Goal: Task Accomplishment & Management: Manage account settings

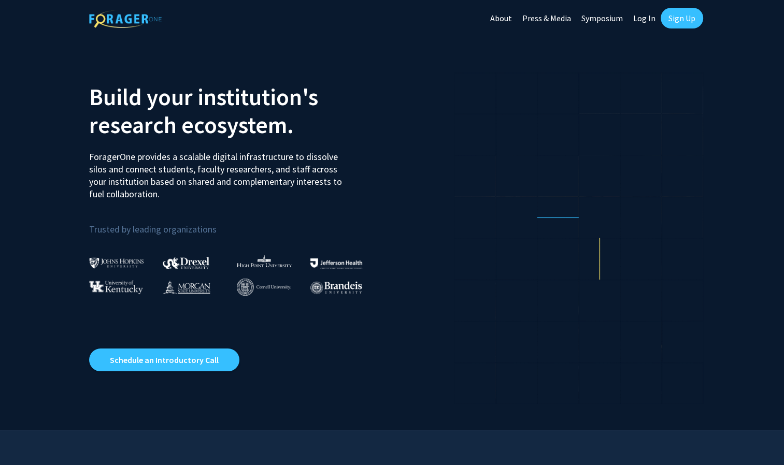
click at [670, 22] on link "Sign Up" at bounding box center [681, 18] width 42 height 21
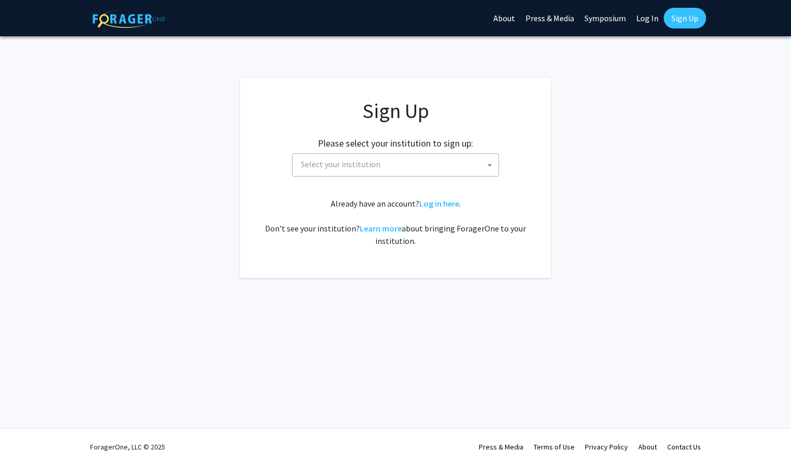
click at [355, 169] on span "Select your institution" at bounding box center [341, 164] width 80 height 10
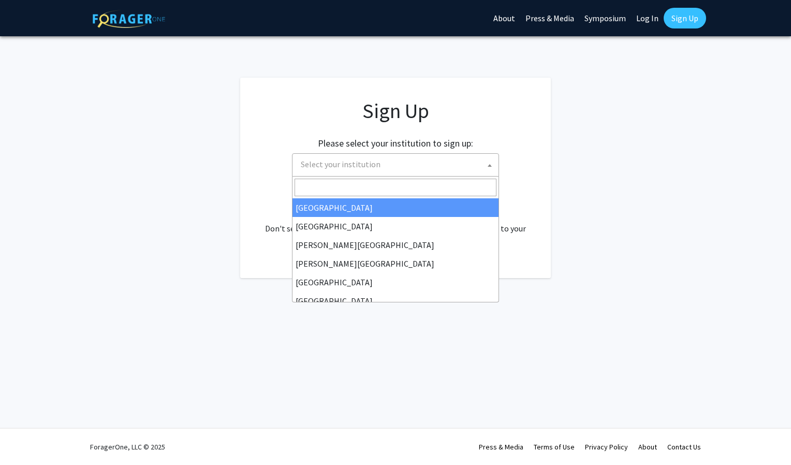
type input "u"
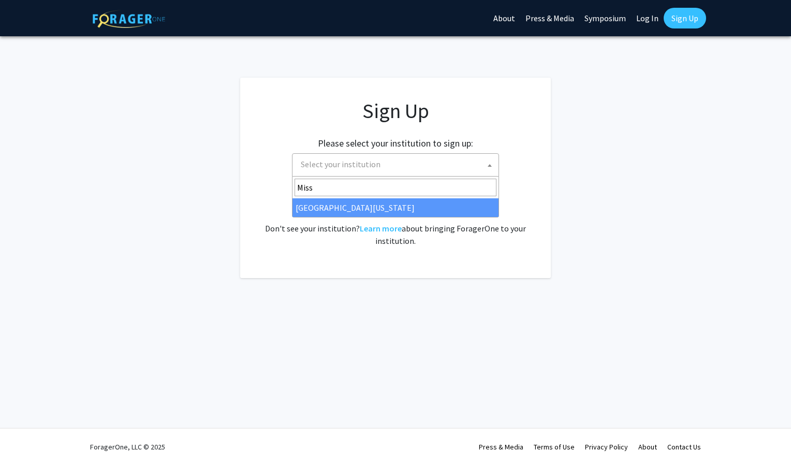
type input "Miss"
select select "33"
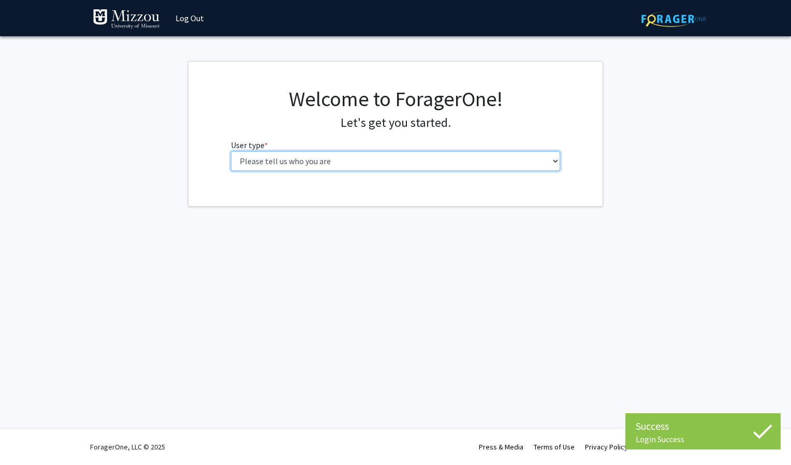
click at [368, 165] on select "Please tell us who you are Undergraduate Student Master's Student Doctoral Cand…" at bounding box center [396, 161] width 330 height 20
select select "1: undergrad"
click at [231, 151] on select "Please tell us who you are Undergraduate Student Master's Student Doctoral Cand…" at bounding box center [396, 161] width 330 height 20
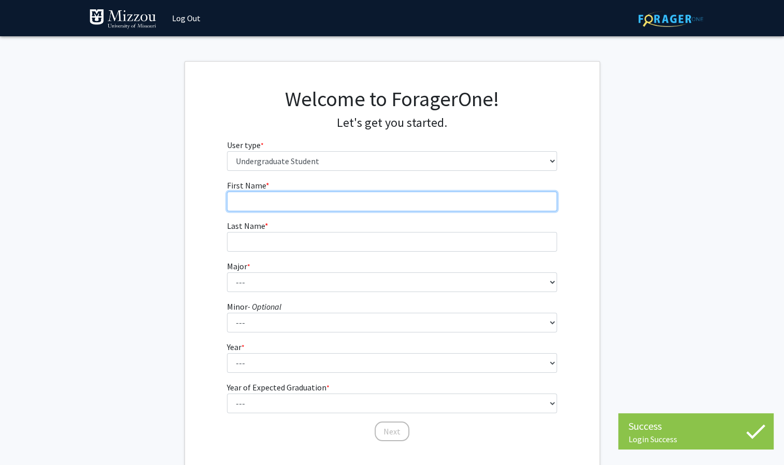
click at [355, 204] on input "First Name * required" at bounding box center [392, 202] width 330 height 20
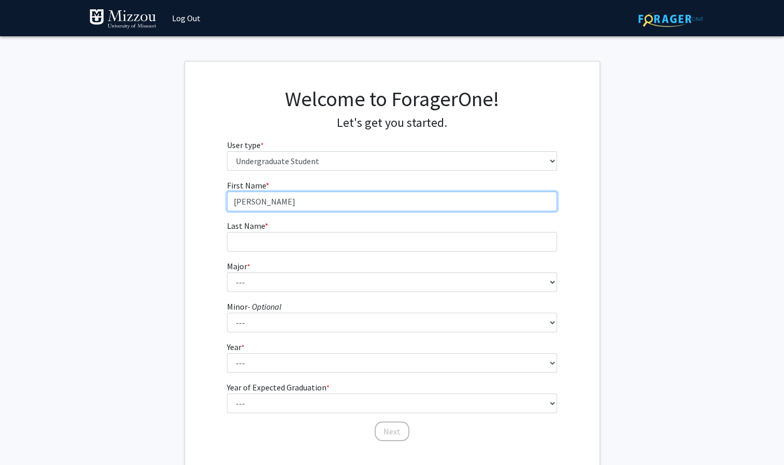
type input "[PERSON_NAME]"
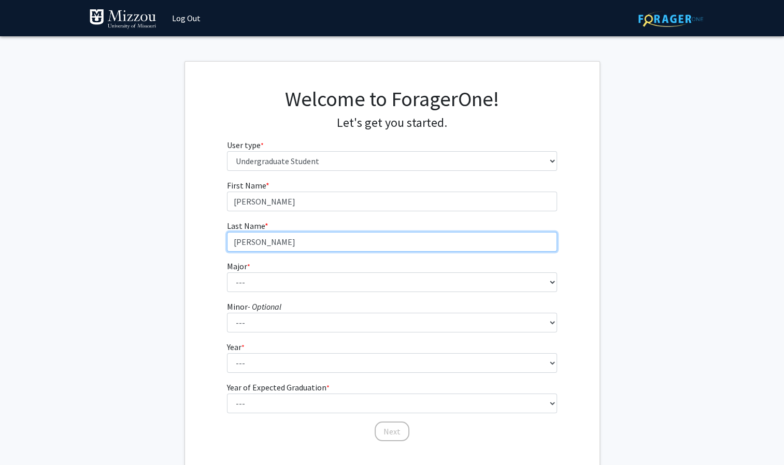
type input "[PERSON_NAME]"
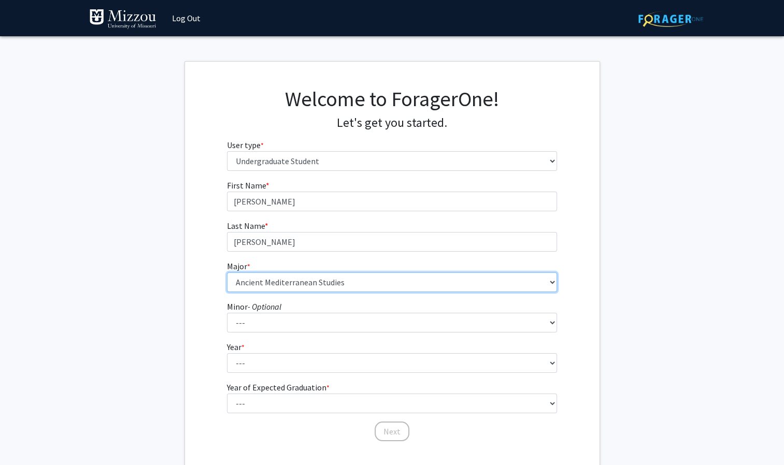
select select "8: 2497"
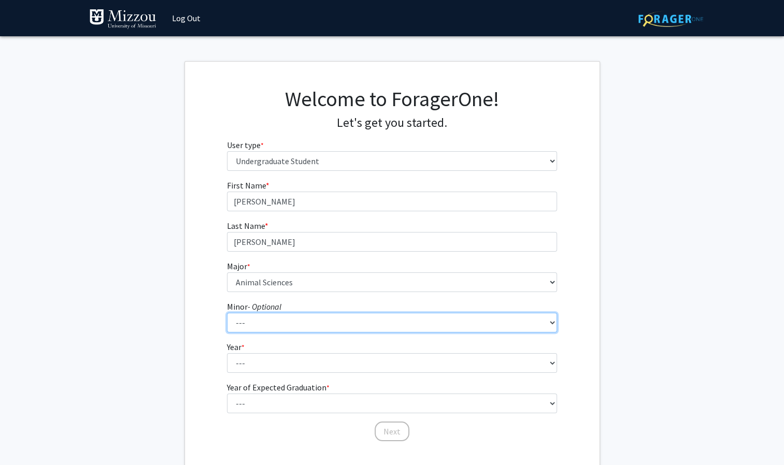
click at [247, 314] on select "--- Accountancy Aerospace Engineering Aerospace Studies Agribusiness Management…" at bounding box center [392, 323] width 330 height 20
select select "18: 1974"
click at [227, 313] on select "--- Accountancy Aerospace Engineering Aerospace Studies Agribusiness Management…" at bounding box center [392, 323] width 330 height 20
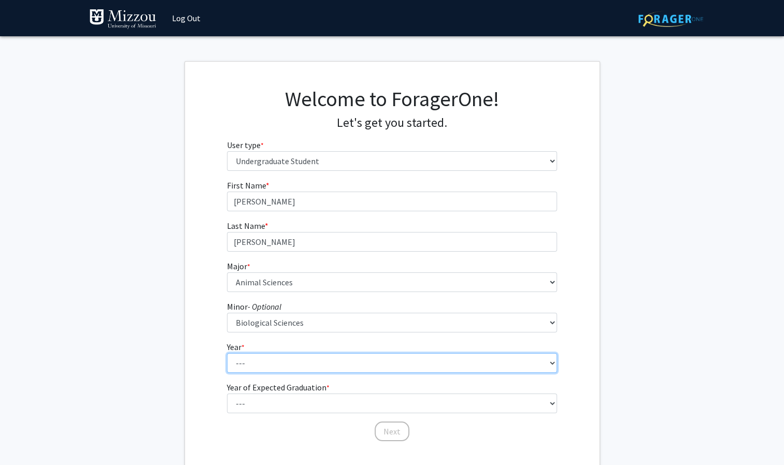
click at [261, 362] on select "--- First-year Sophomore Junior Senior Postbaccalaureate Certificate" at bounding box center [392, 363] width 330 height 20
select select "3: junior"
click at [227, 353] on select "--- First-year Sophomore Junior Senior Postbaccalaureate Certificate" at bounding box center [392, 363] width 330 height 20
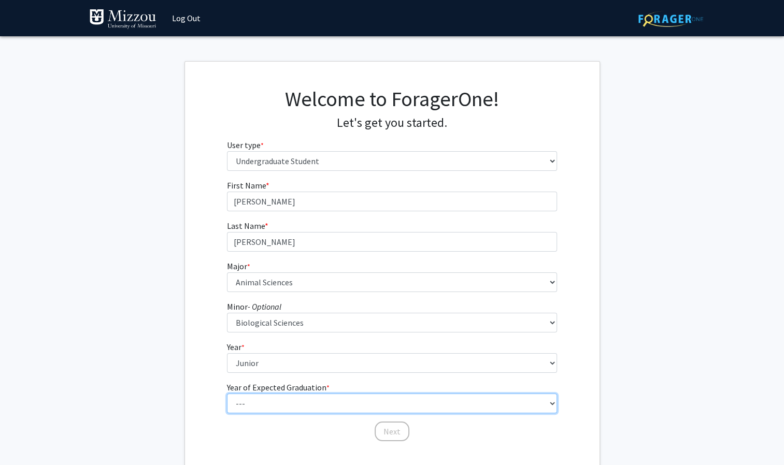
click at [255, 403] on select "--- 2025 2026 2027 2028 2029 2030 2031 2032 2033 2034" at bounding box center [392, 404] width 330 height 20
select select "3: 2027"
click at [227, 394] on select "--- 2025 2026 2027 2028 2029 2030 2031 2032 2033 2034" at bounding box center [392, 404] width 330 height 20
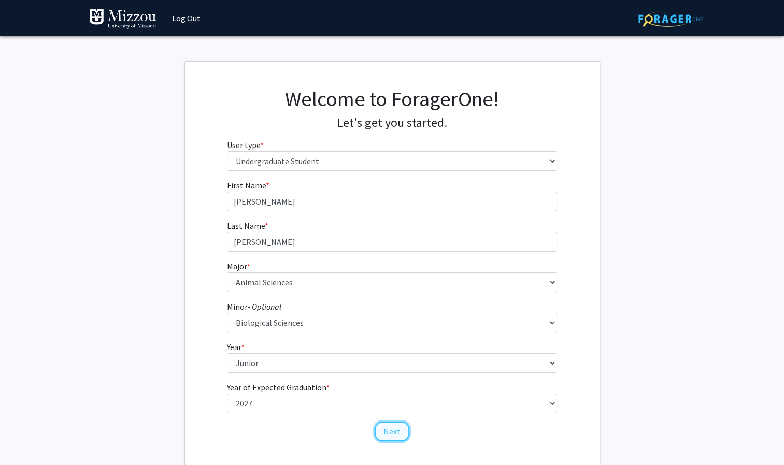
click at [389, 427] on button "Next" at bounding box center [391, 432] width 35 height 20
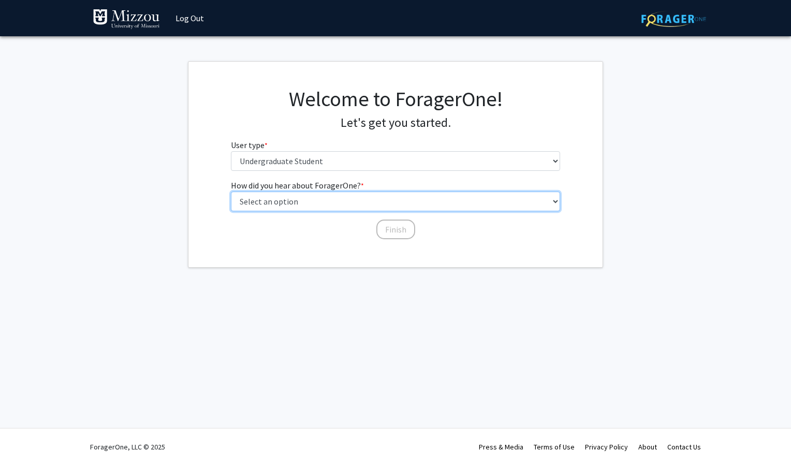
click at [337, 203] on select "Select an option Peer/student recommendation Faculty/staff recommendation Unive…" at bounding box center [396, 202] width 330 height 20
select select "3: university_website"
click at [231, 192] on select "Select an option Peer/student recommendation Faculty/staff recommendation Unive…" at bounding box center [396, 202] width 330 height 20
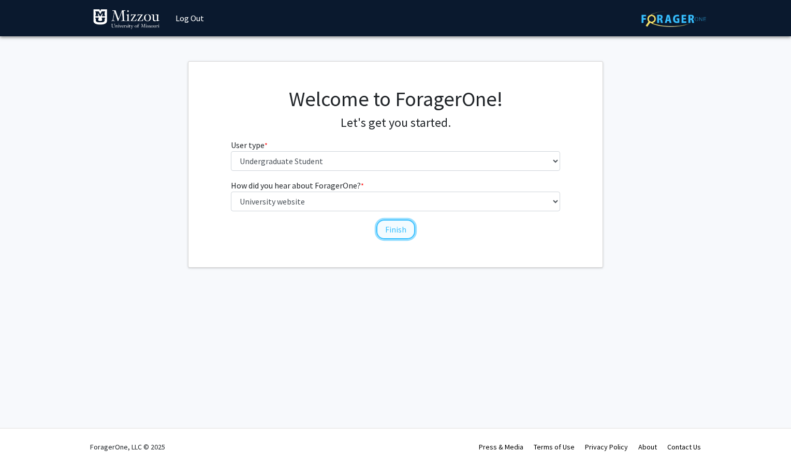
click at [393, 231] on button "Finish" at bounding box center [396, 230] width 39 height 20
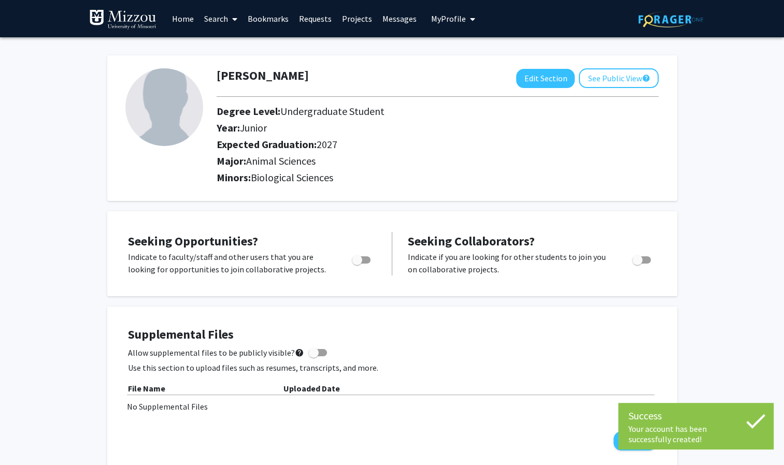
click at [161, 83] on img at bounding box center [164, 107] width 78 height 78
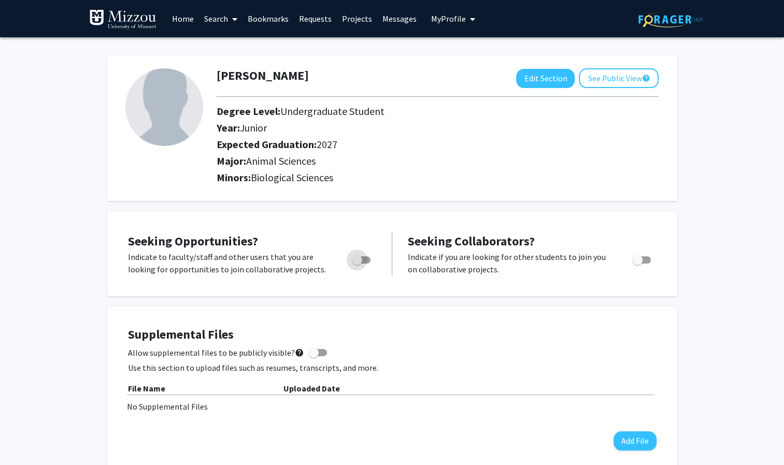
click at [358, 261] on span "Toggle" at bounding box center [357, 260] width 10 height 10
click at [357, 264] on input "Are you actively seeking opportunities?" at bounding box center [356, 264] width 1 height 1
checkbox input "true"
click at [539, 76] on button "Edit Section" at bounding box center [545, 78] width 59 height 19
select select "junior"
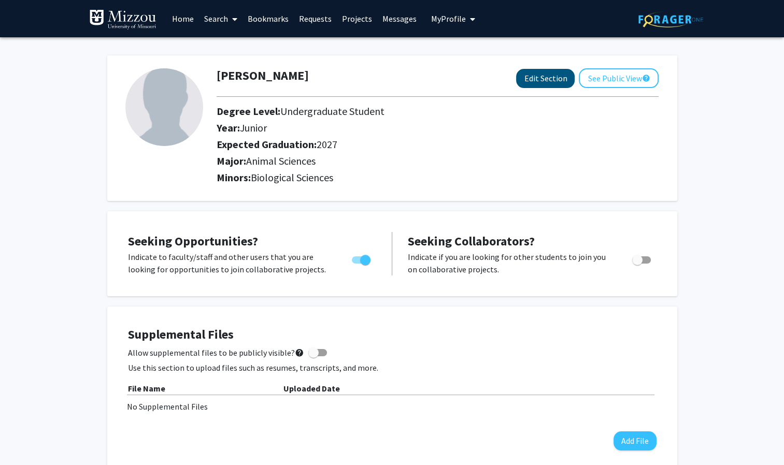
select select "2027"
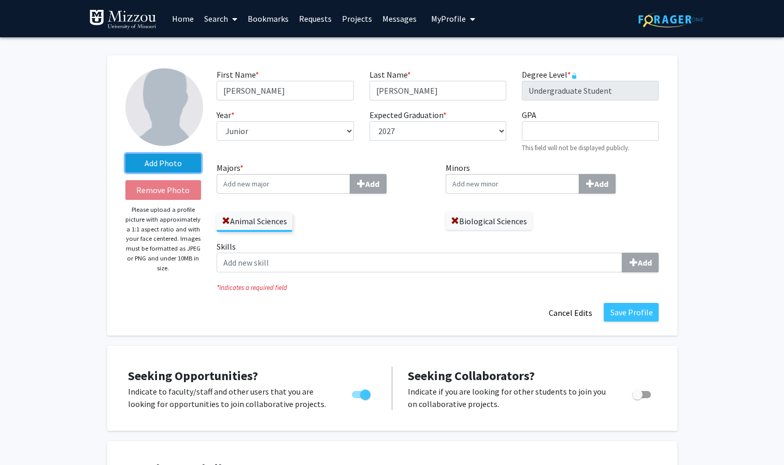
click at [157, 164] on label "Add Photo" at bounding box center [163, 163] width 76 height 19
click at [0, 0] on input "Add Photo" at bounding box center [0, 0] width 0 height 0
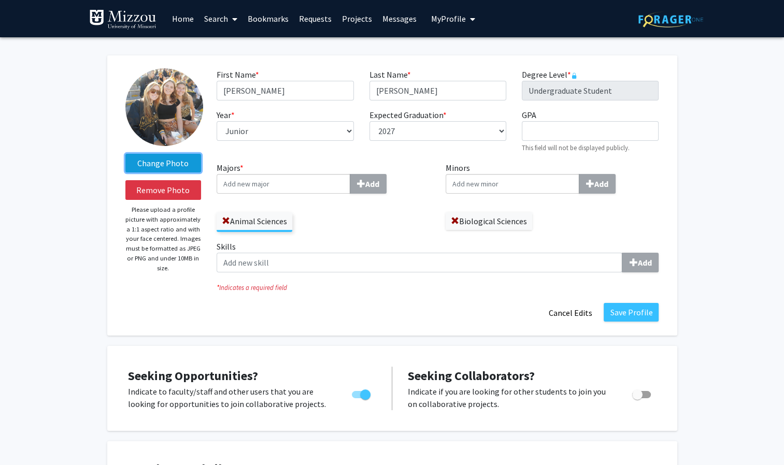
click at [165, 165] on label "Change Photo" at bounding box center [163, 163] width 76 height 19
click at [0, 0] on input "Change Photo" at bounding box center [0, 0] width 0 height 0
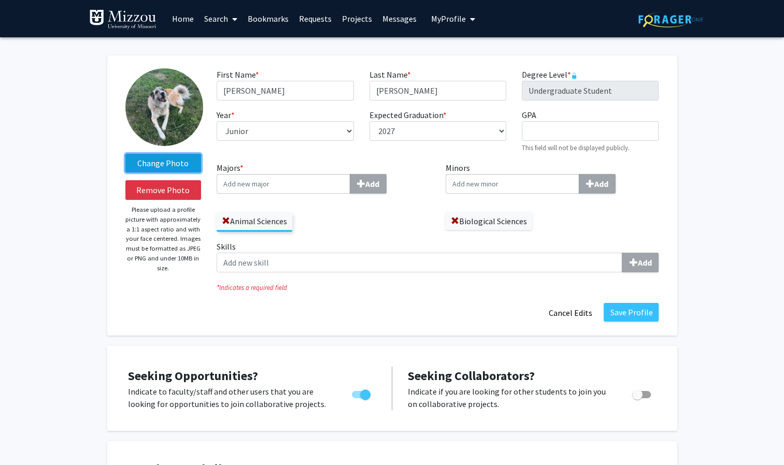
click at [167, 169] on label "Change Photo" at bounding box center [163, 163] width 76 height 19
click at [0, 0] on input "Change Photo" at bounding box center [0, 0] width 0 height 0
click at [180, 164] on label "Change Photo" at bounding box center [163, 163] width 76 height 19
click at [0, 0] on input "Change Photo" at bounding box center [0, 0] width 0 height 0
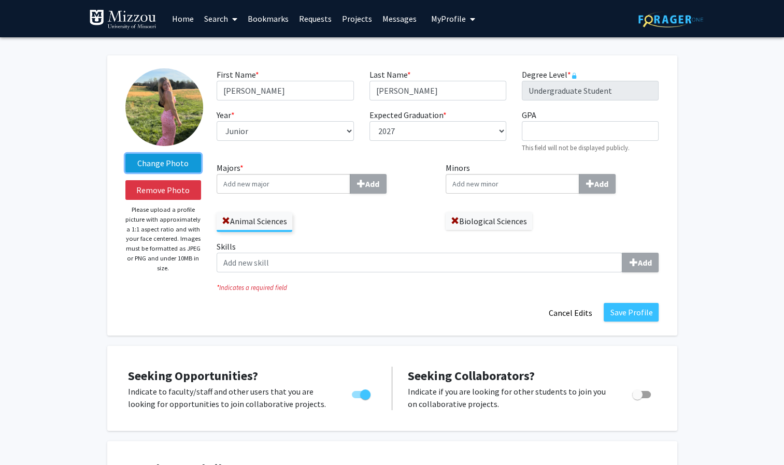
click at [186, 158] on label "Change Photo" at bounding box center [163, 163] width 76 height 19
click at [0, 0] on input "Change Photo" at bounding box center [0, 0] width 0 height 0
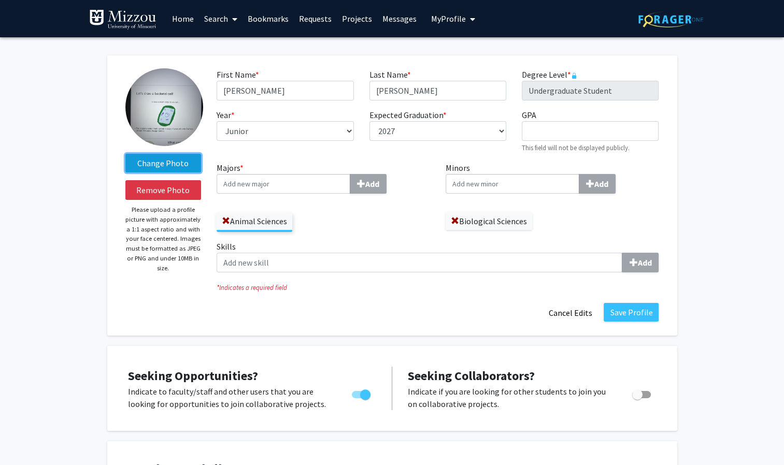
click at [189, 157] on label "Change Photo" at bounding box center [163, 163] width 76 height 19
click at [0, 0] on input "Change Photo" at bounding box center [0, 0] width 0 height 0
click at [182, 157] on label "Change Photo" at bounding box center [163, 163] width 76 height 19
click at [0, 0] on input "Change Photo" at bounding box center [0, 0] width 0 height 0
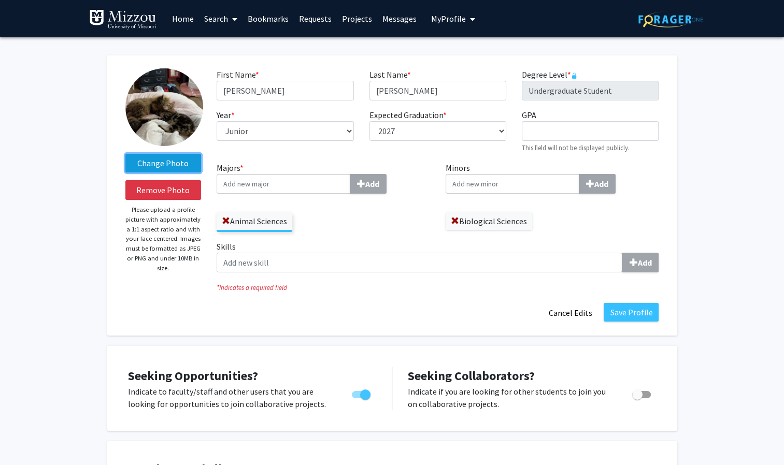
click at [188, 158] on label "Change Photo" at bounding box center [163, 163] width 76 height 19
click at [0, 0] on input "Change Photo" at bounding box center [0, 0] width 0 height 0
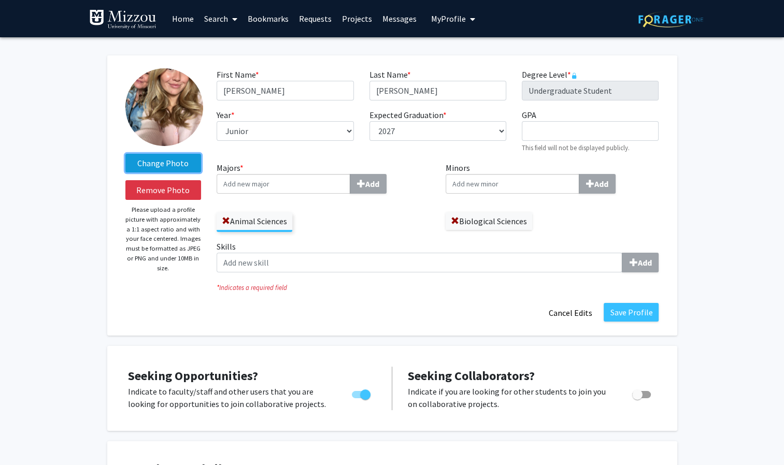
click at [164, 172] on label "Change Photo" at bounding box center [163, 163] width 76 height 19
click at [0, 0] on input "Change Photo" at bounding box center [0, 0] width 0 height 0
click at [141, 169] on label "Change Photo" at bounding box center [163, 163] width 76 height 19
click at [0, 0] on input "Change Photo" at bounding box center [0, 0] width 0 height 0
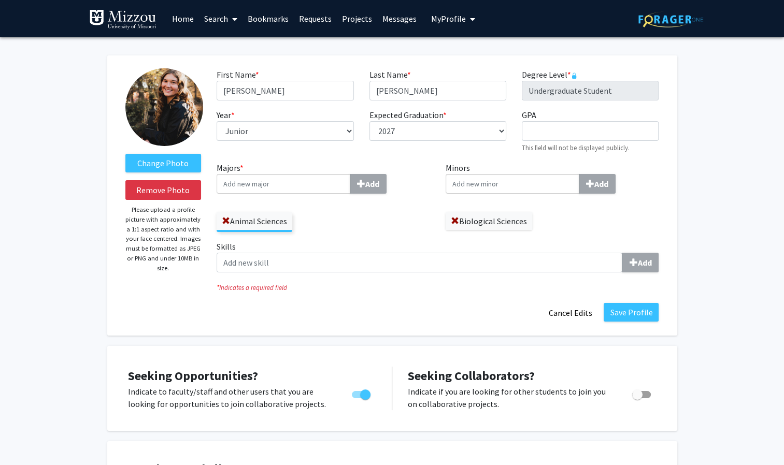
click at [159, 254] on p "Please upload a profile picture with approximately a 1:1 aspect ratio and with …" at bounding box center [163, 239] width 76 height 68
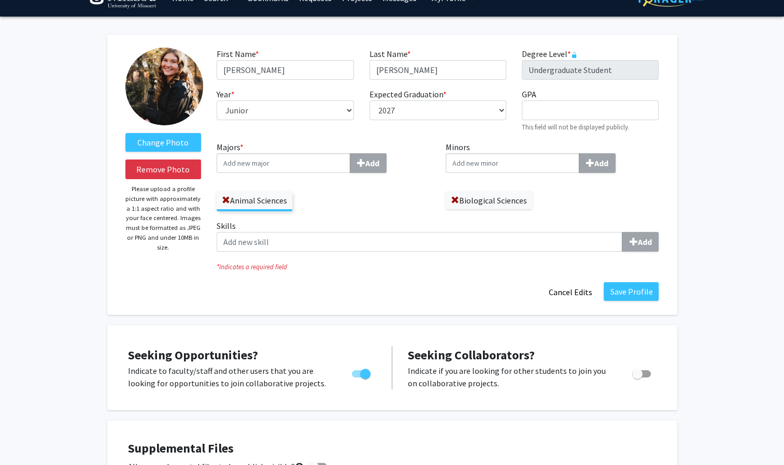
scroll to position [29, 0]
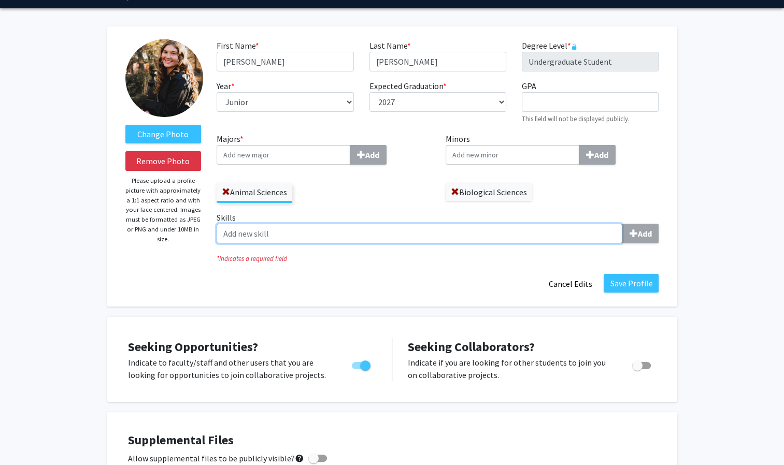
click at [271, 235] on input "Skills Add" at bounding box center [419, 234] width 406 height 20
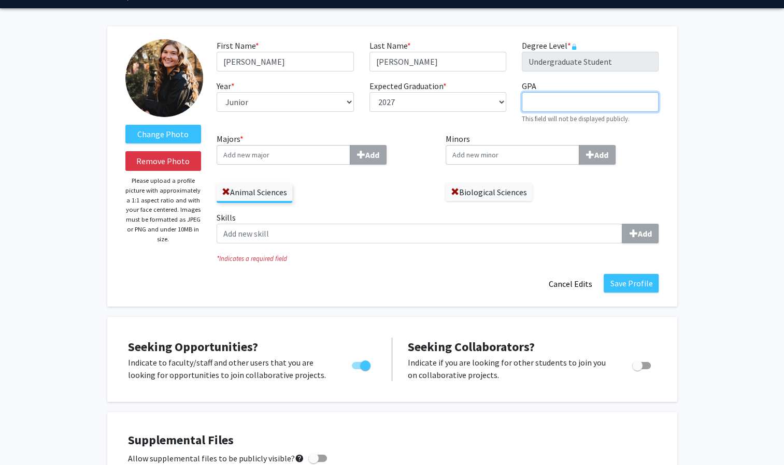
click at [539, 106] on input "GPA required" at bounding box center [590, 102] width 137 height 20
type input "3.6"
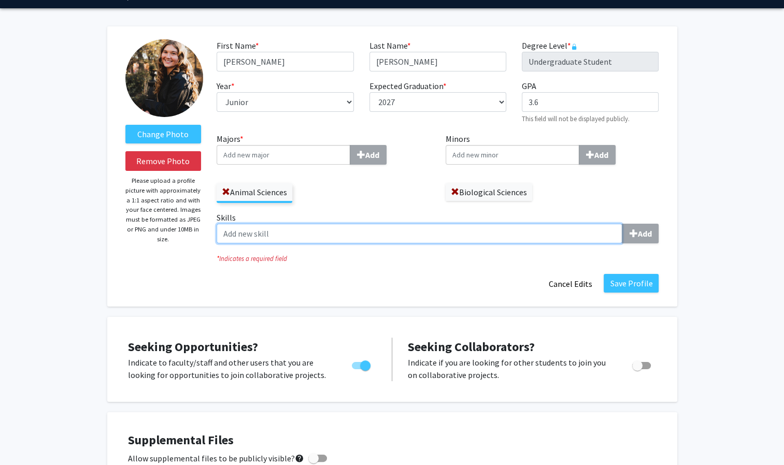
click at [517, 233] on input "Skills Add" at bounding box center [419, 234] width 406 height 20
type input "l"
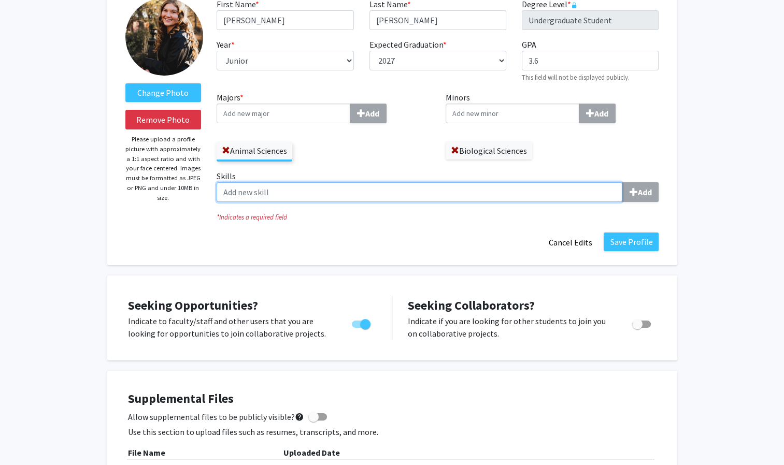
scroll to position [96, 0]
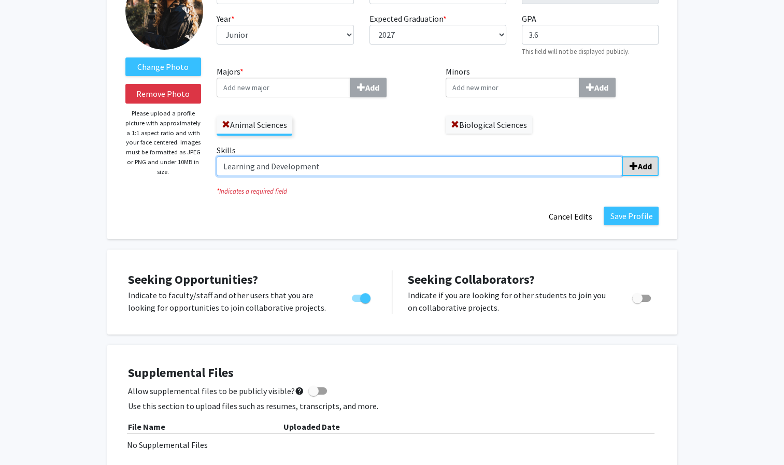
type input "Learning and Development"
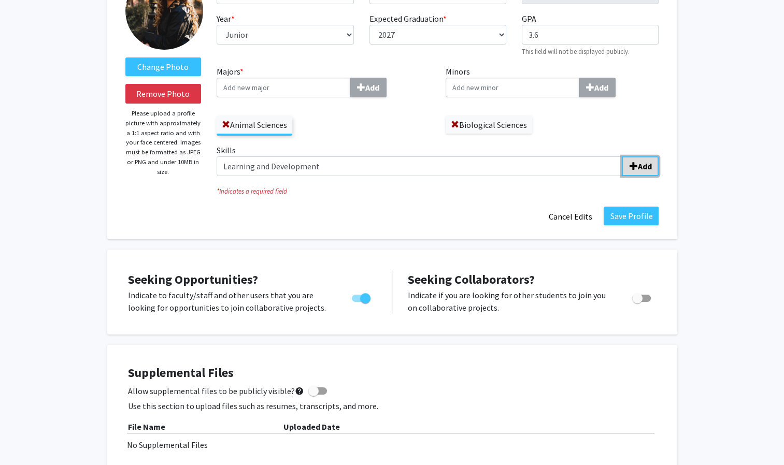
click at [640, 171] on b "Add" at bounding box center [644, 166] width 14 height 10
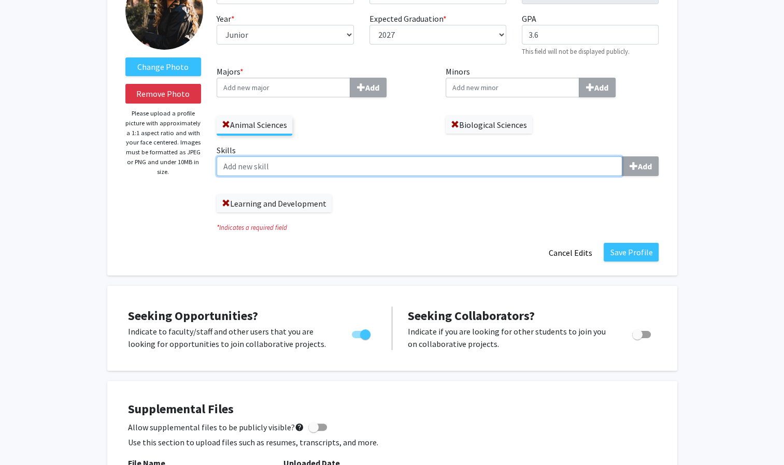
click at [440, 170] on input "Skills Add" at bounding box center [419, 166] width 406 height 20
type input "a"
type input "Animal Handling"
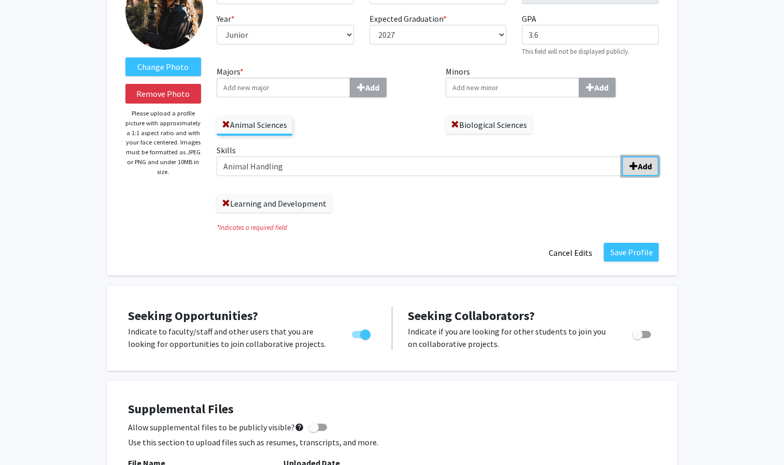
click at [649, 165] on b "Add" at bounding box center [644, 166] width 14 height 10
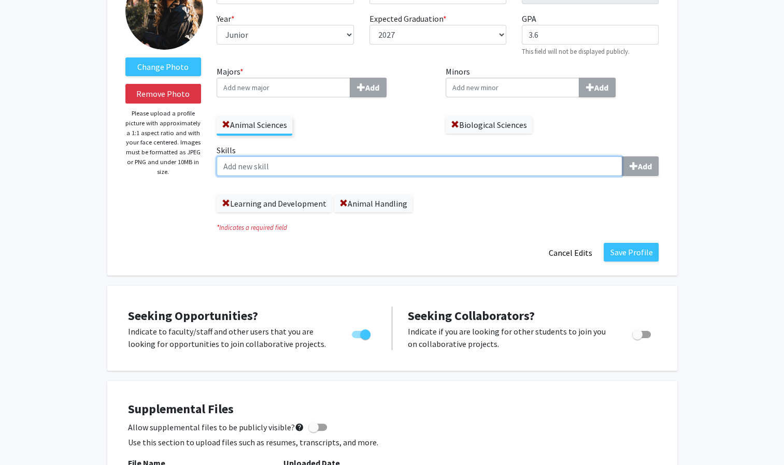
click at [298, 167] on input "Skills Add" at bounding box center [419, 166] width 406 height 20
type input "Research"
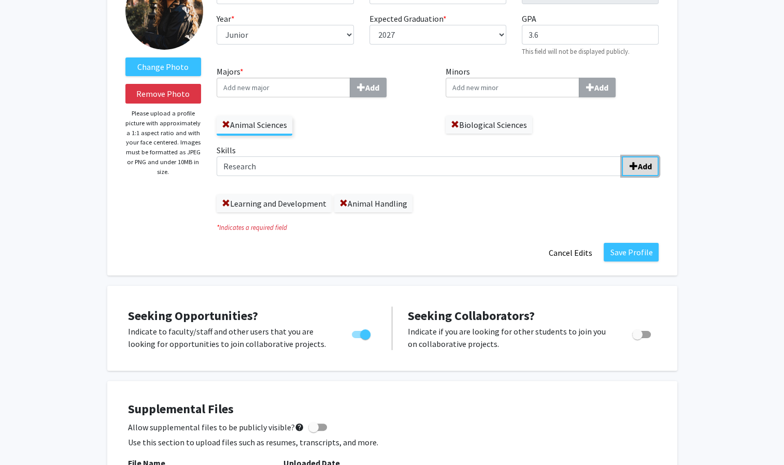
click at [637, 163] on b "Add" at bounding box center [644, 166] width 14 height 10
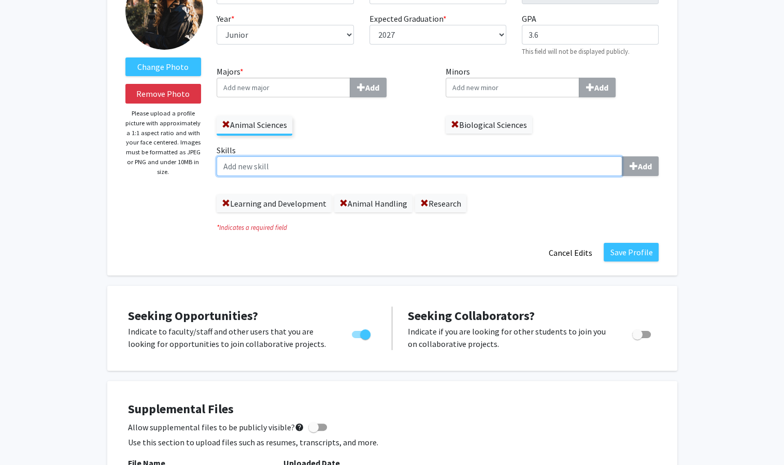
click at [474, 167] on input "Skills Add" at bounding box center [419, 166] width 406 height 20
type input "Fast Pace Environment"
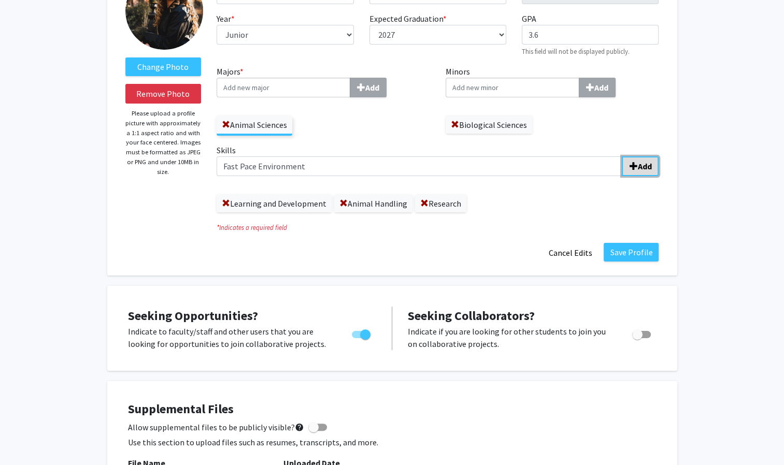
click at [641, 170] on b "Add" at bounding box center [644, 166] width 14 height 10
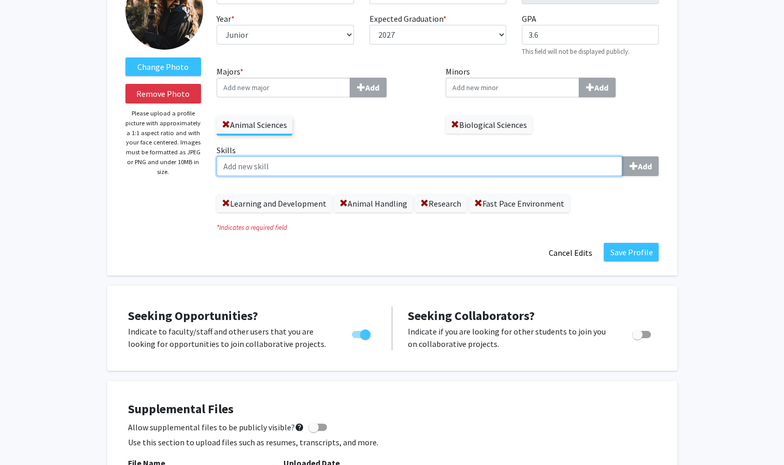
click at [460, 165] on input "Skills Add" at bounding box center [419, 166] width 406 height 20
type input "Team Player"
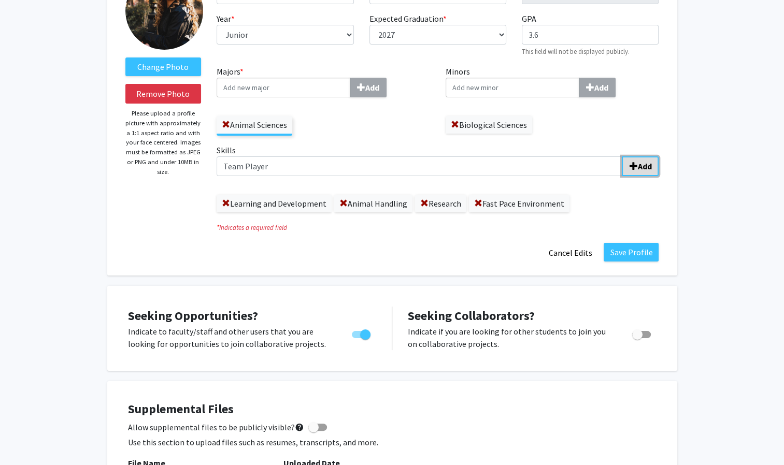
click at [646, 164] on b "Add" at bounding box center [644, 166] width 14 height 10
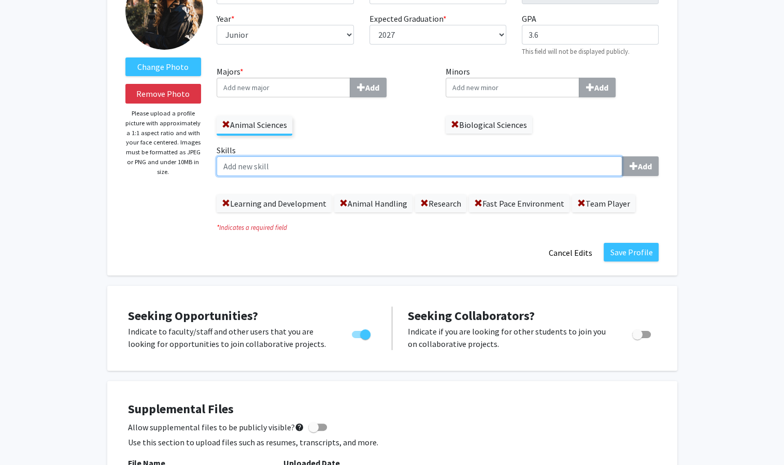
click at [493, 174] on input "Skills Add" at bounding box center [419, 166] width 406 height 20
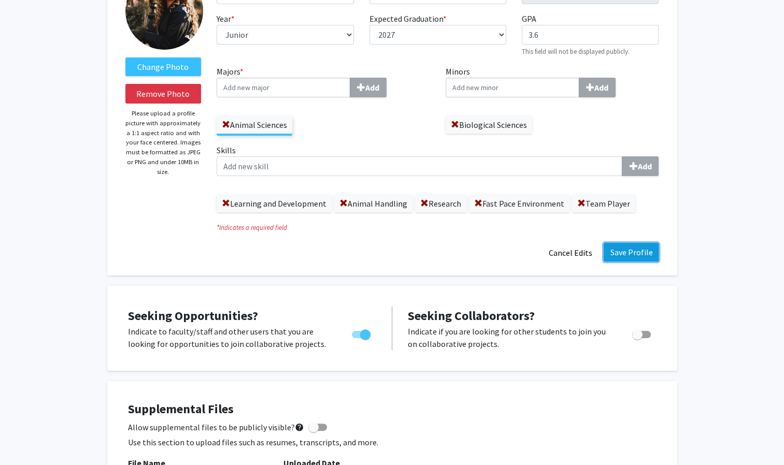
click at [626, 249] on button "Save Profile" at bounding box center [630, 252] width 55 height 19
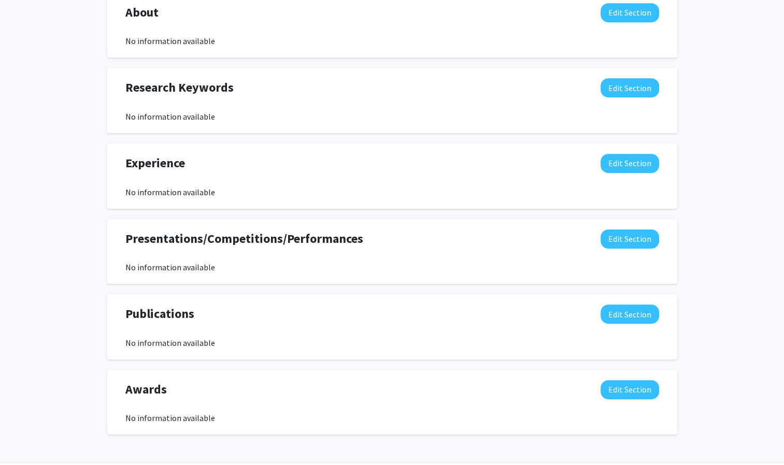
scroll to position [540, 0]
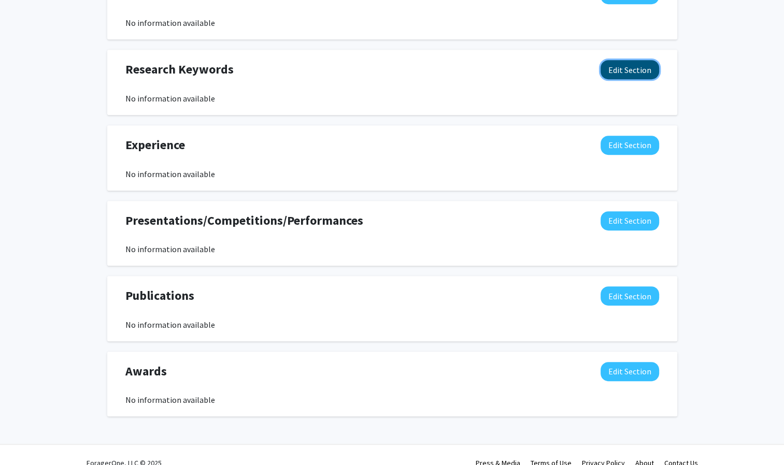
click at [625, 69] on button "Edit Section" at bounding box center [629, 69] width 59 height 19
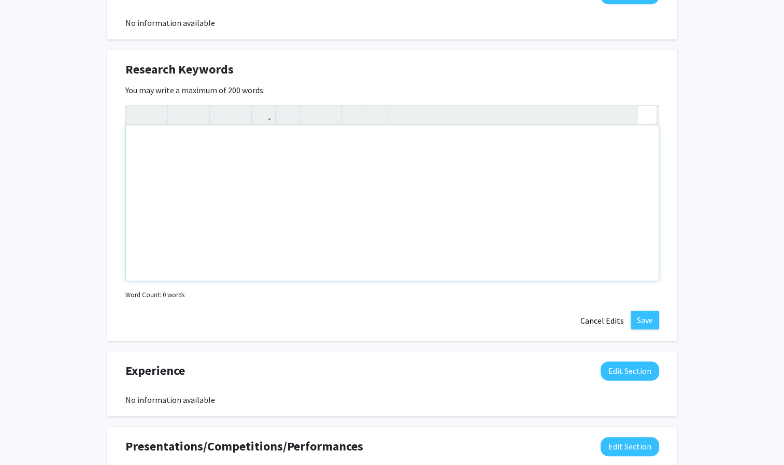
click at [652, 113] on div "Insert link Remove link" at bounding box center [391, 193] width 533 height 176
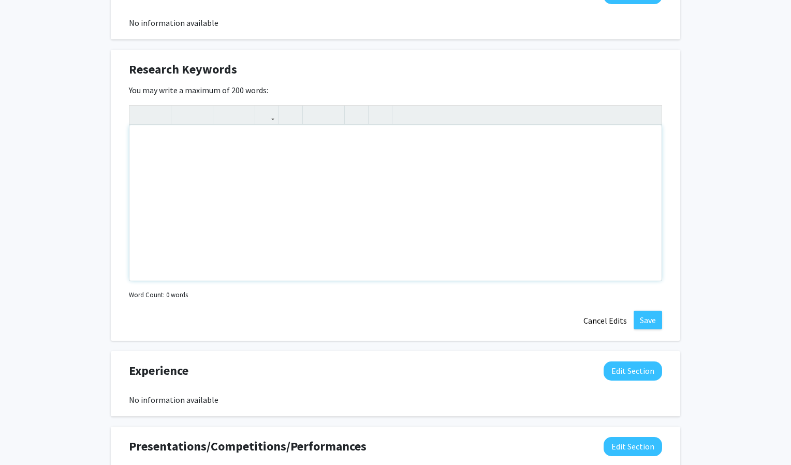
click at [778, 5] on div "[PERSON_NAME] Edit Section See Public View help Degree Level: Undergraduate Stu…" at bounding box center [395, 86] width 791 height 1179
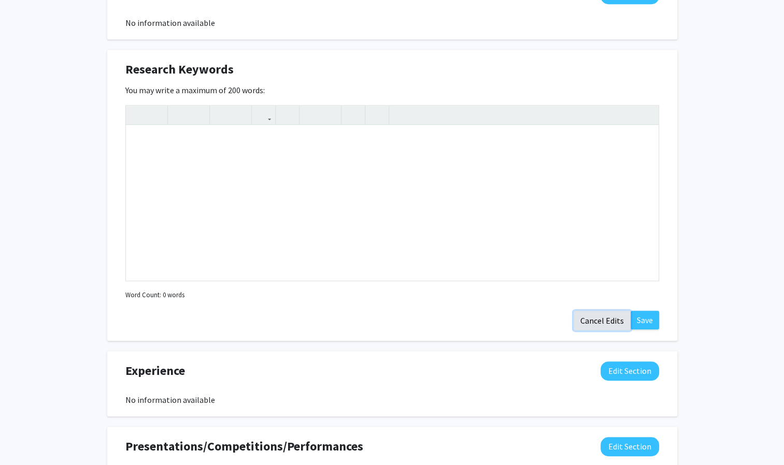
click at [611, 318] on button "Cancel Edits" at bounding box center [601, 321] width 57 height 20
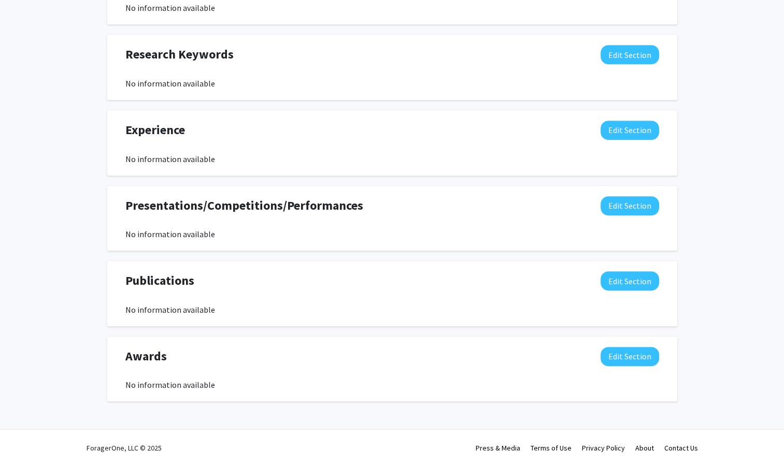
scroll to position [0, 0]
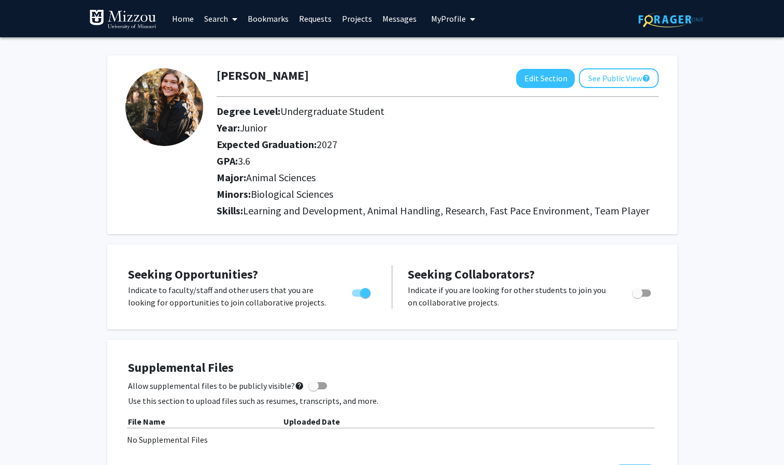
click at [208, 20] on link "Search" at bounding box center [221, 19] width 44 height 36
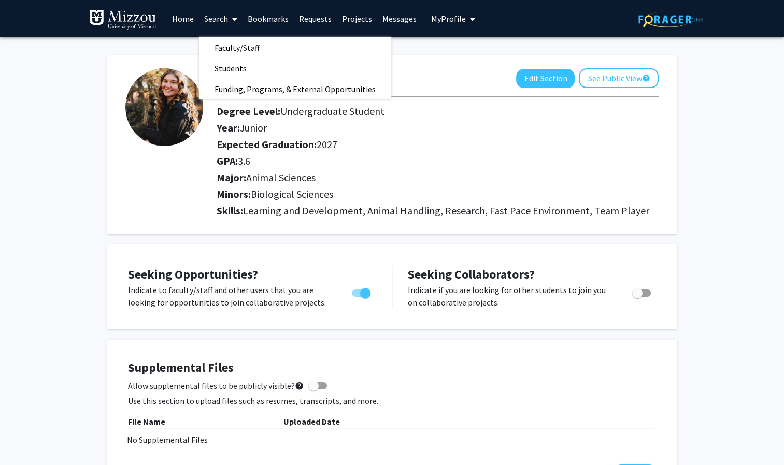
click at [354, 18] on link "Projects" at bounding box center [357, 19] width 40 height 36
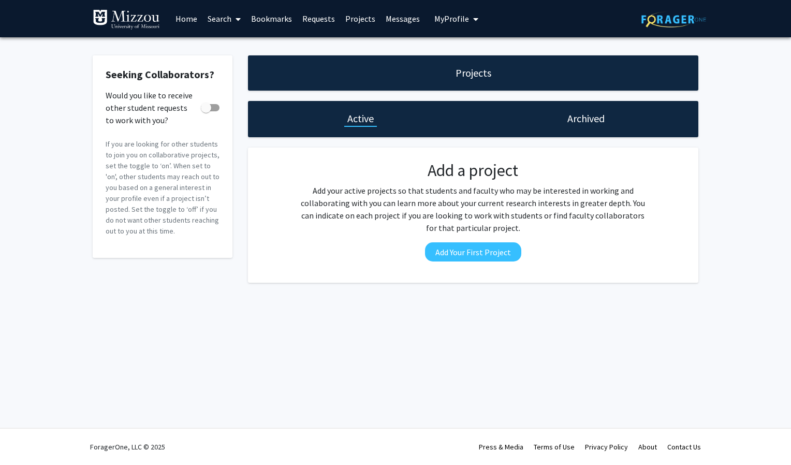
click at [207, 106] on span at bounding box center [206, 108] width 10 height 10
click at [206, 111] on input "Would you like to receive other student requests to work with you?" at bounding box center [206, 111] width 1 height 1
checkbox input "true"
click at [184, 16] on link "Home" at bounding box center [186, 19] width 32 height 36
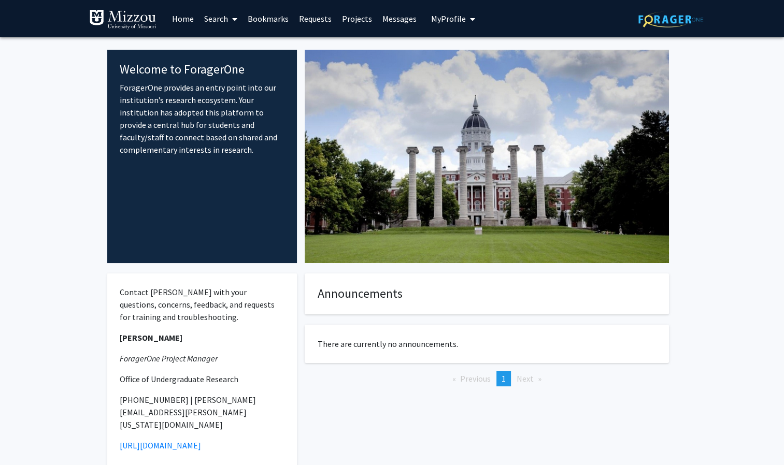
click at [261, 20] on link "Bookmarks" at bounding box center [267, 19] width 51 height 36
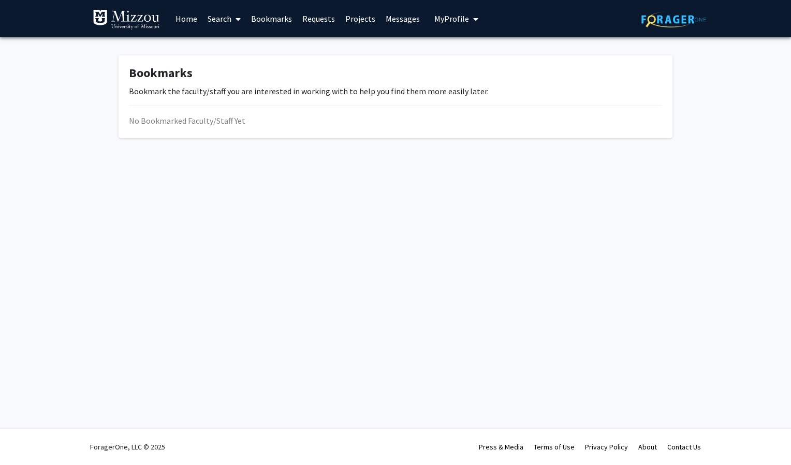
click at [309, 15] on link "Requests" at bounding box center [318, 19] width 43 height 36
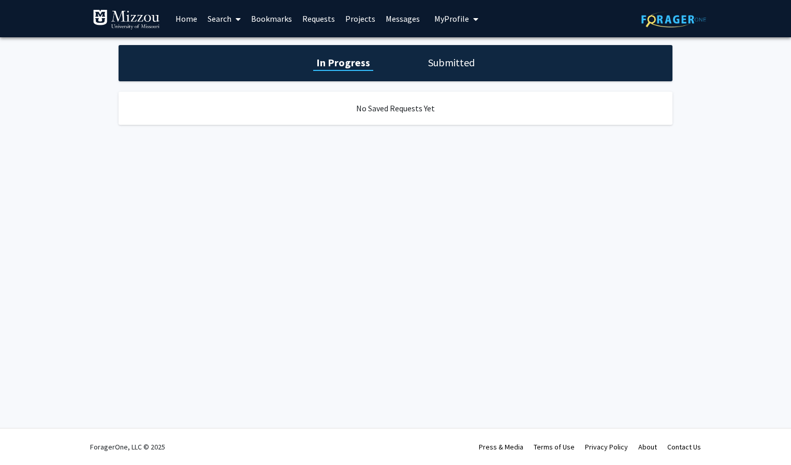
click at [449, 15] on span "My Profile" at bounding box center [452, 18] width 35 height 10
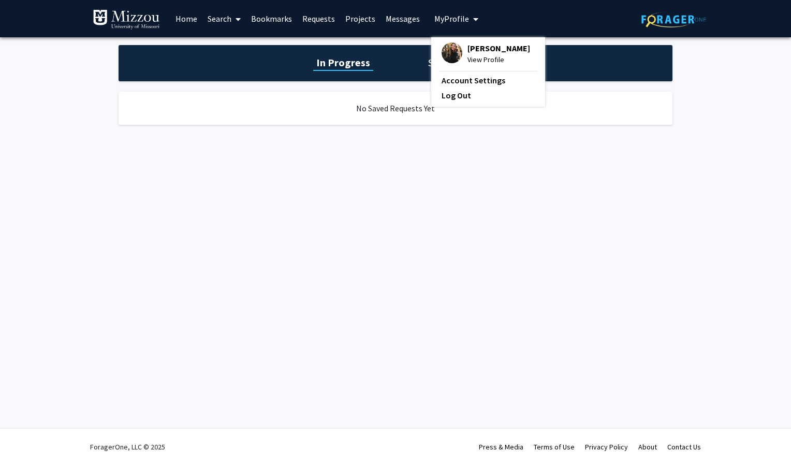
click at [191, 17] on link "Home" at bounding box center [186, 19] width 32 height 36
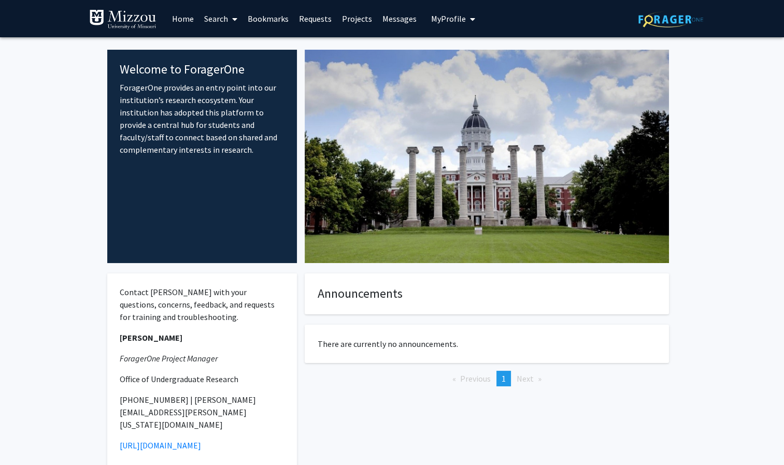
click at [211, 13] on link "Search" at bounding box center [221, 19] width 44 height 36
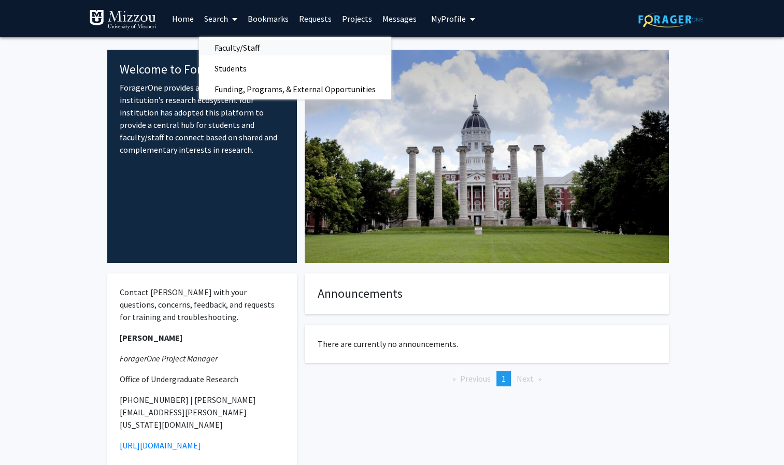
click at [227, 49] on span "Faculty/Staff" at bounding box center [237, 47] width 76 height 21
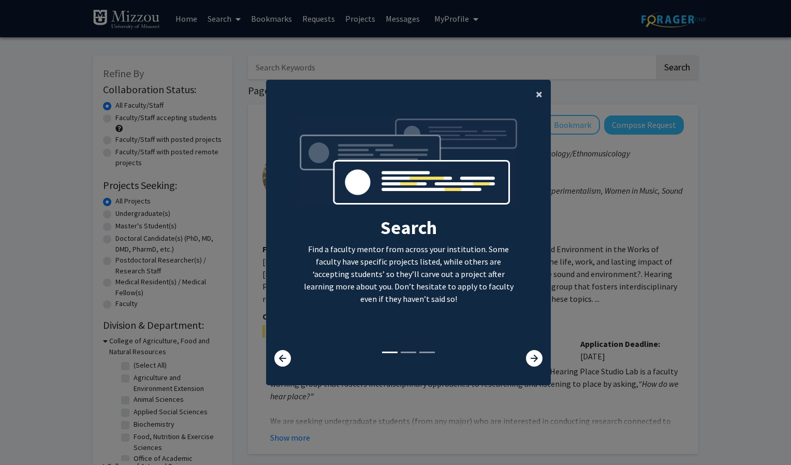
click at [536, 94] on span "×" at bounding box center [539, 94] width 7 height 16
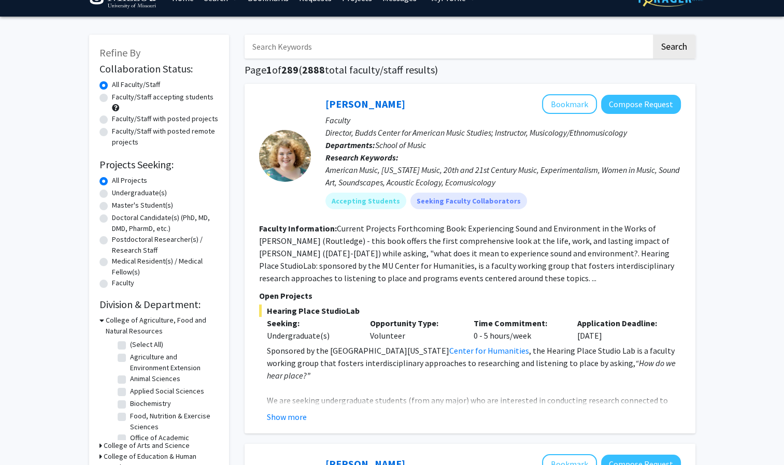
scroll to position [24, 0]
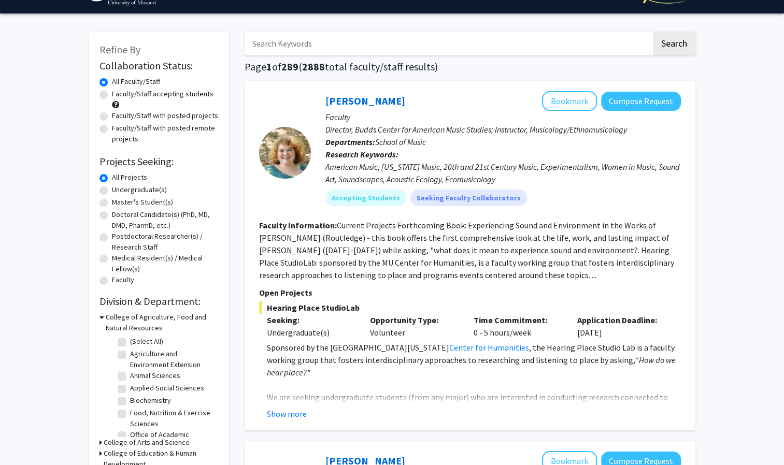
click at [135, 190] on label "Undergraduate(s)" at bounding box center [139, 189] width 55 height 11
click at [119, 190] on input "Undergraduate(s)" at bounding box center [115, 187] width 7 height 7
radio input "true"
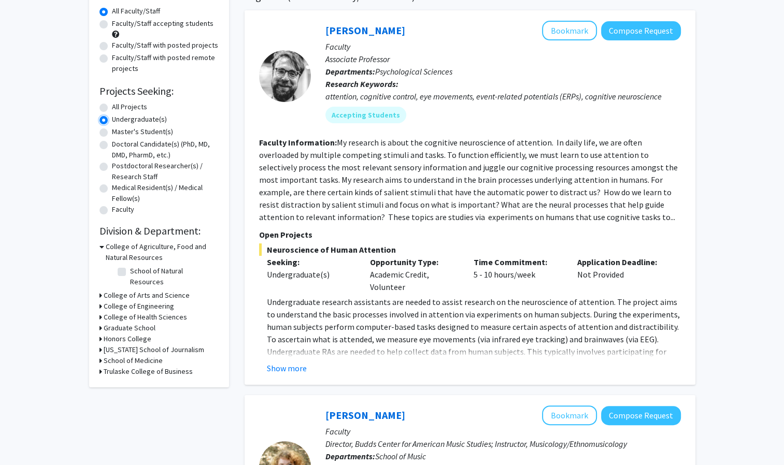
scroll to position [93, 0]
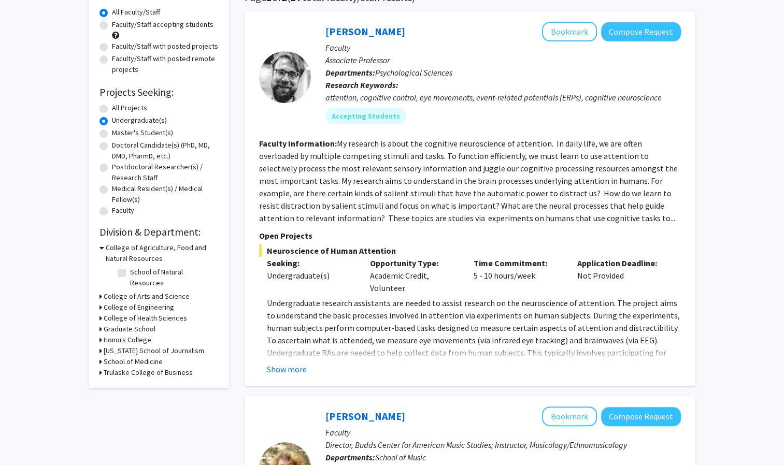
click at [124, 251] on h3 "College of Agriculture, Food and Natural Resources" at bounding box center [162, 253] width 113 height 22
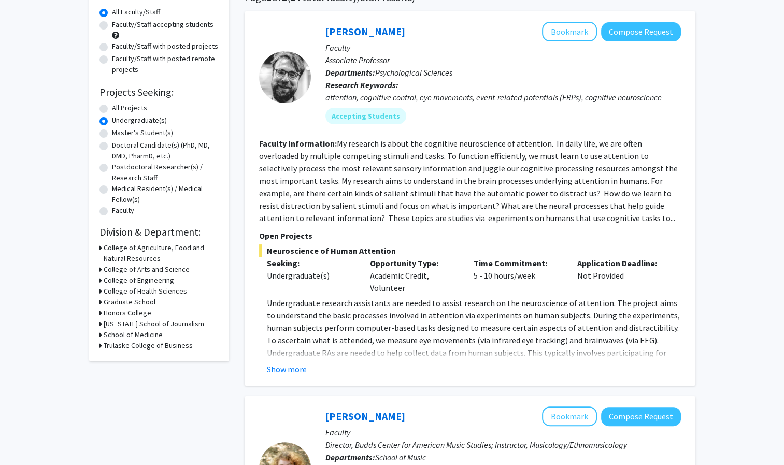
click at [124, 251] on h3 "College of Agriculture, Food and Natural Resources" at bounding box center [161, 253] width 115 height 22
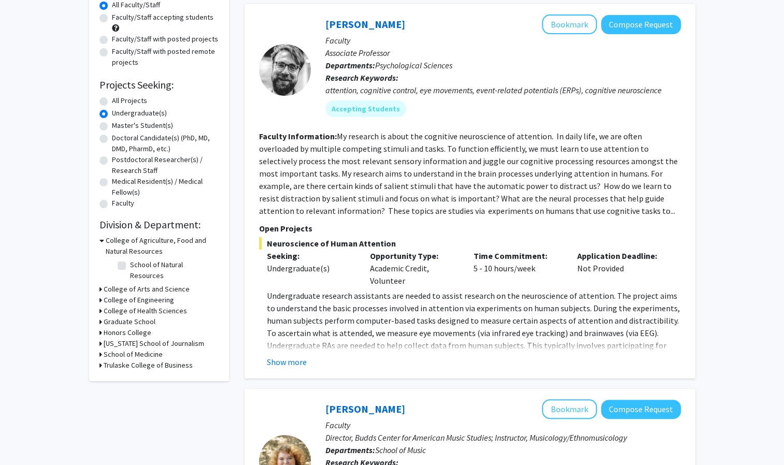
scroll to position [112, 0]
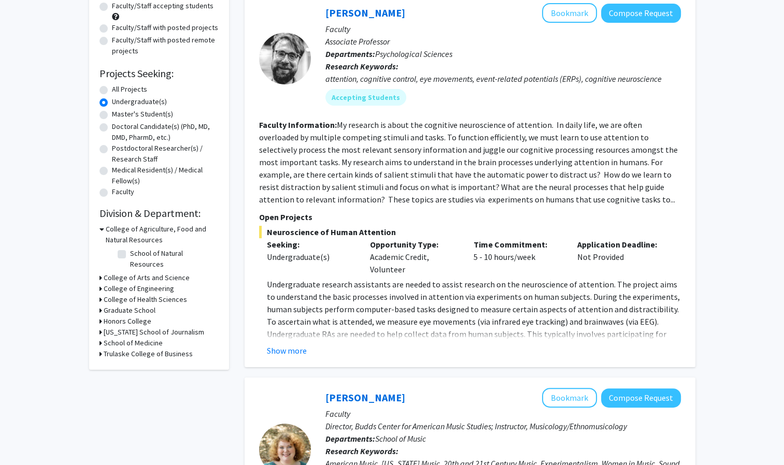
click at [130, 253] on label "School of Natural Resources" at bounding box center [173, 259] width 86 height 22
click at [130, 253] on input "School of Natural Resources" at bounding box center [133, 251] width 7 height 7
checkbox input "true"
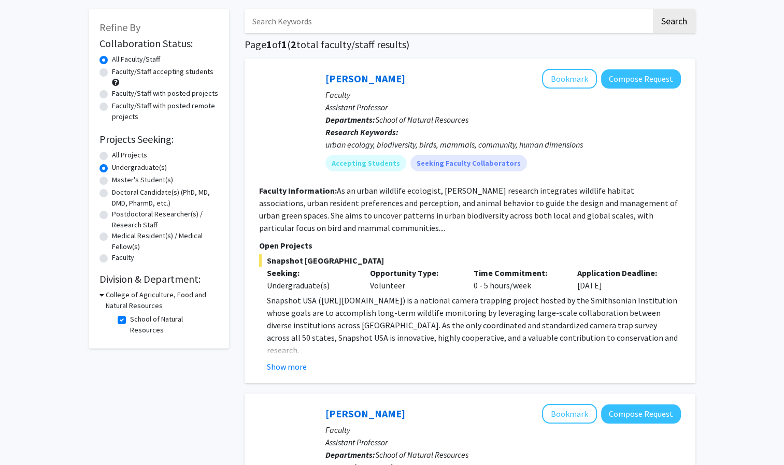
scroll to position [42, 0]
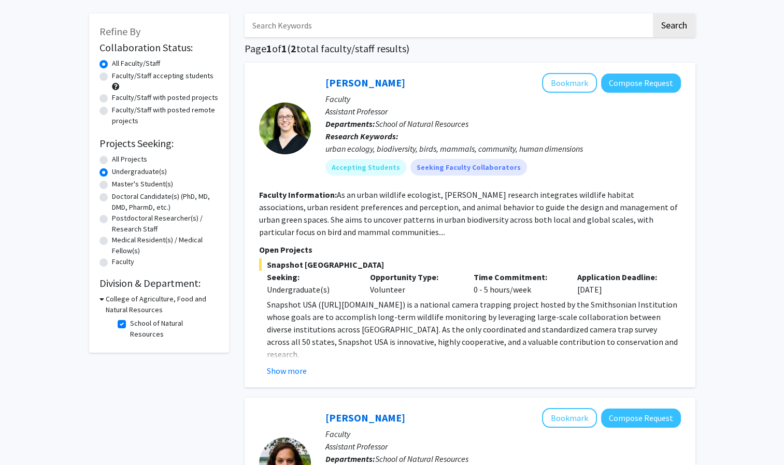
click at [112, 160] on label "All Projects" at bounding box center [129, 159] width 35 height 11
click at [112, 160] on input "All Projects" at bounding box center [115, 157] width 7 height 7
radio input "true"
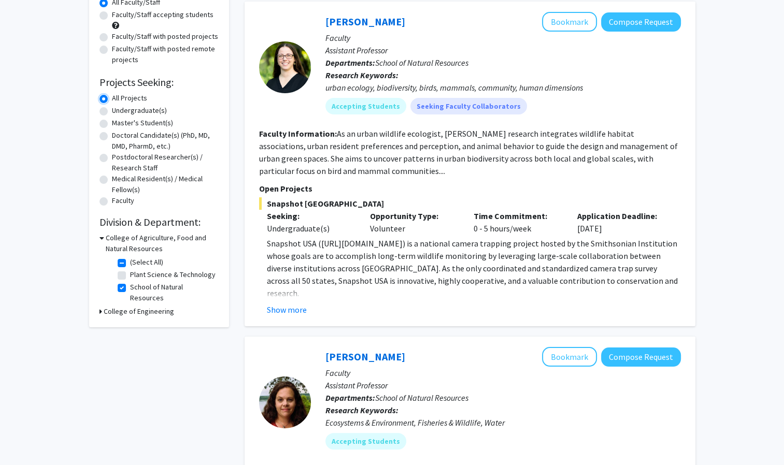
scroll to position [104, 0]
click at [102, 235] on icon at bounding box center [101, 237] width 5 height 11
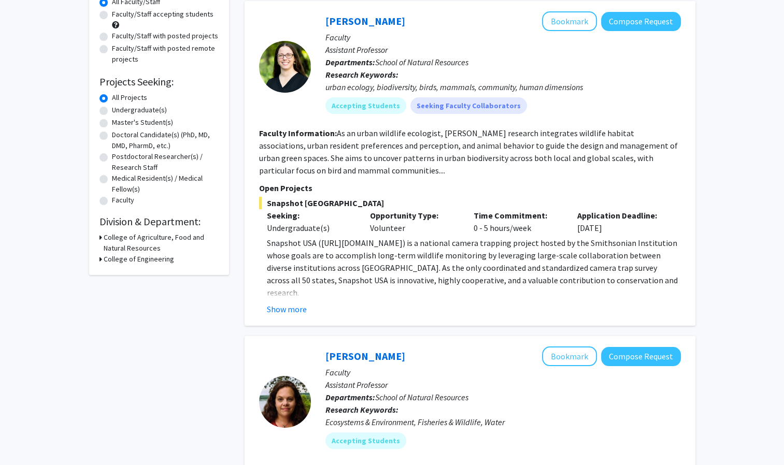
click at [102, 235] on div "College of Agriculture, Food and Natural Resources" at bounding box center [158, 243] width 119 height 22
click at [97, 236] on div "Refine By Collaboration Status: Collaboration Status All Faculty/Staff Collabor…" at bounding box center [159, 113] width 140 height 323
click at [102, 235] on div "College of Agriculture, Food and Natural Resources" at bounding box center [158, 243] width 119 height 22
click at [126, 252] on h3 "College of Agriculture, Food and Natural Resources" at bounding box center [161, 243] width 115 height 22
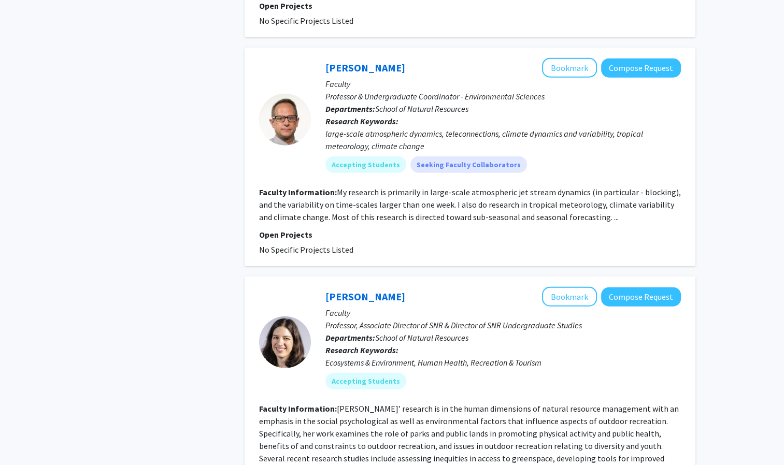
scroll to position [2436, 0]
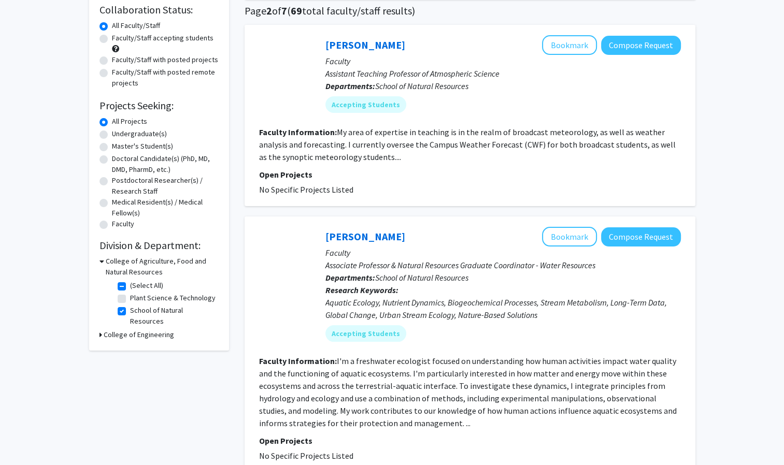
scroll to position [106, 0]
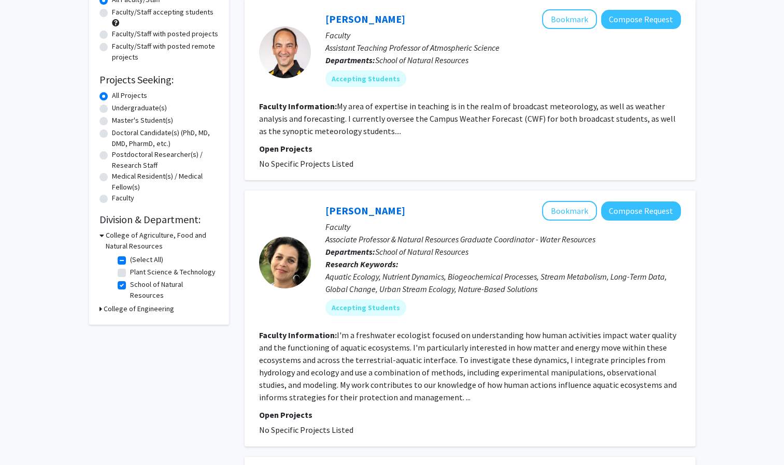
click at [106, 236] on h3 "College of Agriculture, Food and Natural Resources" at bounding box center [162, 241] width 113 height 22
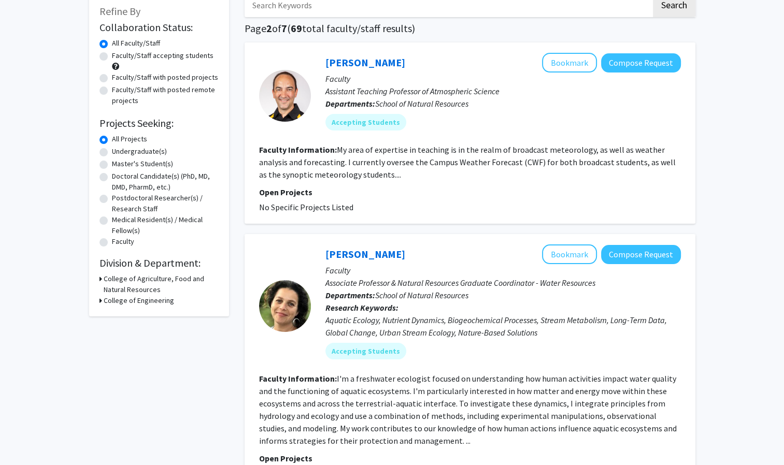
scroll to position [0, 0]
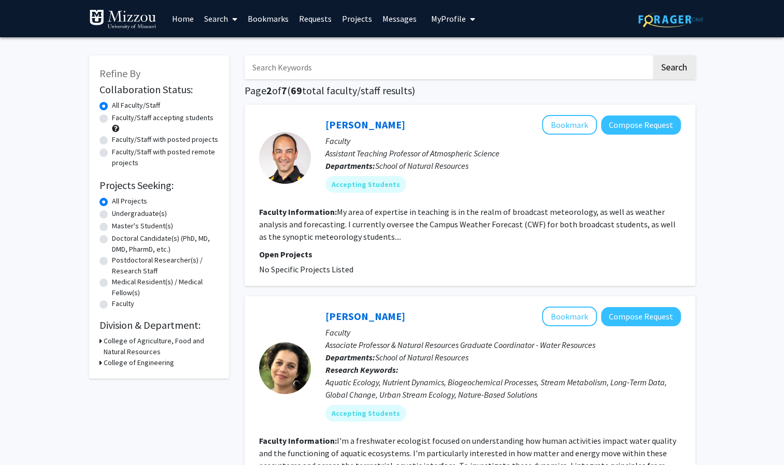
click at [112, 214] on label "Undergraduate(s)" at bounding box center [139, 213] width 55 height 11
click at [112, 214] on input "Undergraduate(s)" at bounding box center [115, 211] width 7 height 7
radio input "true"
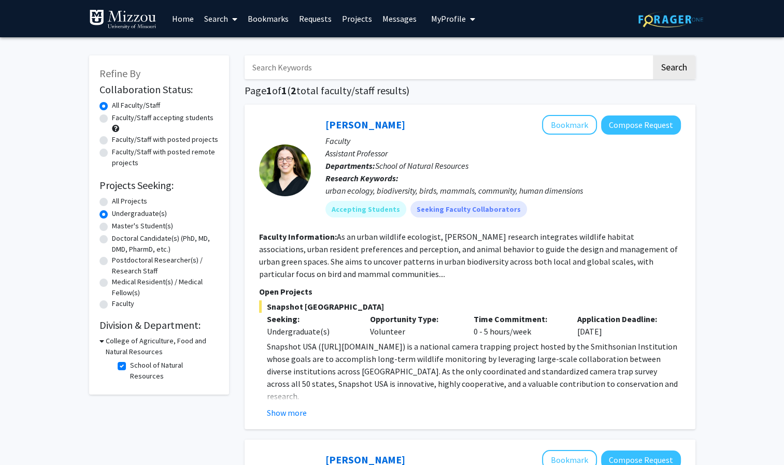
click at [126, 229] on label "Master's Student(s)" at bounding box center [142, 226] width 61 height 11
click at [119, 227] on input "Master's Student(s)" at bounding box center [115, 224] width 7 height 7
radio input "true"
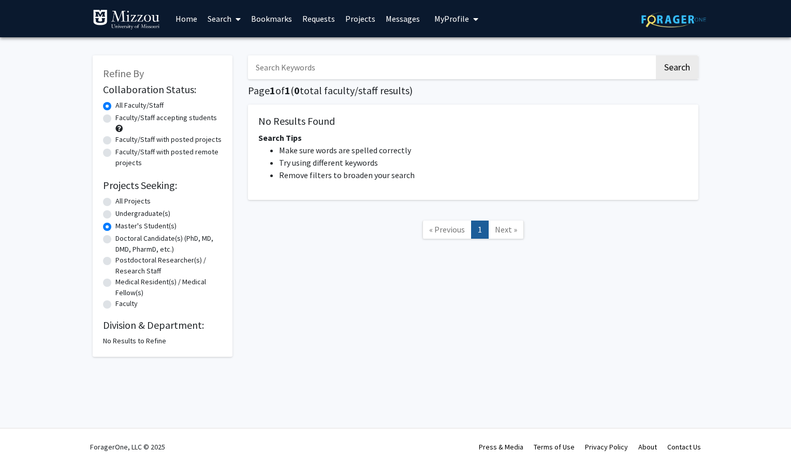
click at [129, 199] on label "All Projects" at bounding box center [133, 201] width 35 height 11
click at [122, 199] on input "All Projects" at bounding box center [119, 199] width 7 height 7
radio input "true"
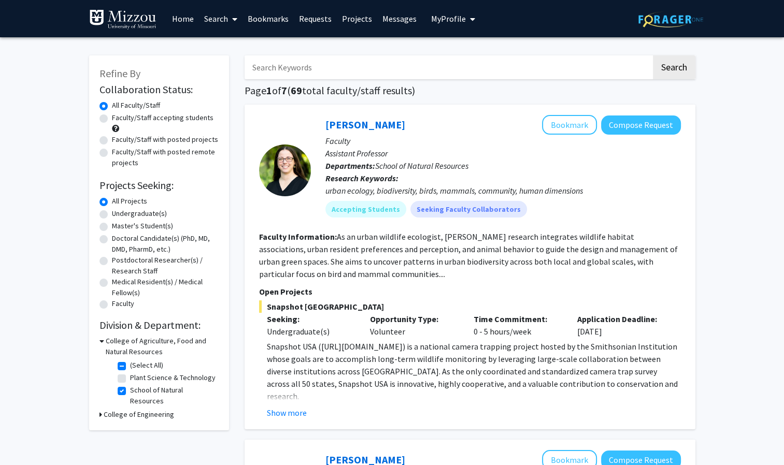
click at [145, 121] on label "Faculty/Staff accepting students" at bounding box center [163, 117] width 102 height 11
click at [119, 119] on input "Faculty/Staff accepting students" at bounding box center [115, 115] width 7 height 7
radio input "true"
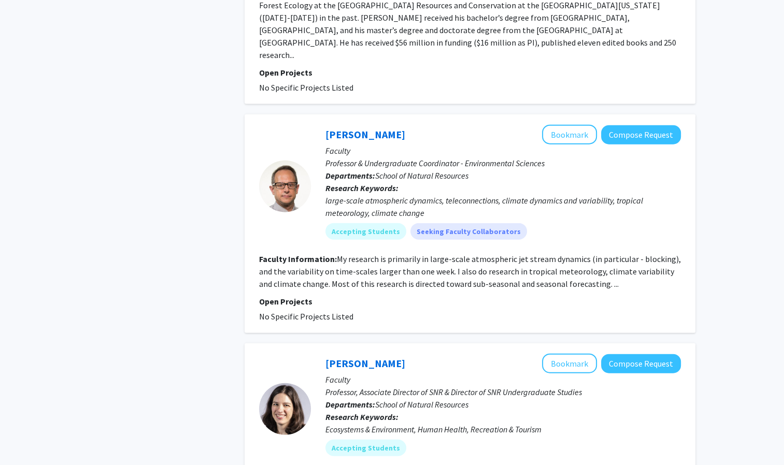
scroll to position [2486, 0]
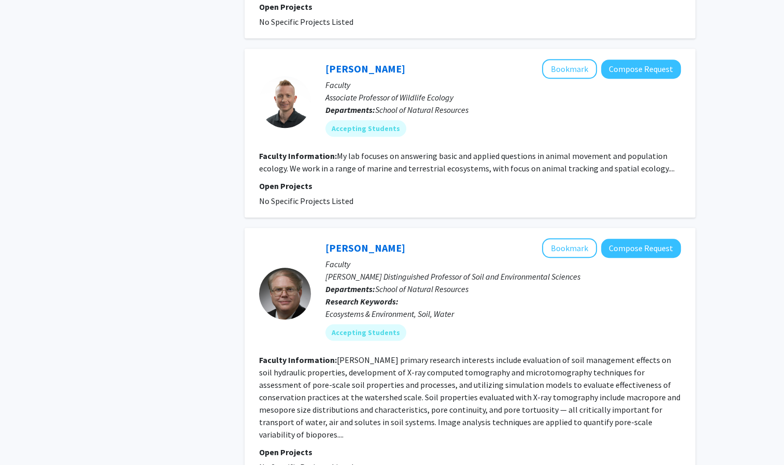
scroll to position [772, 0]
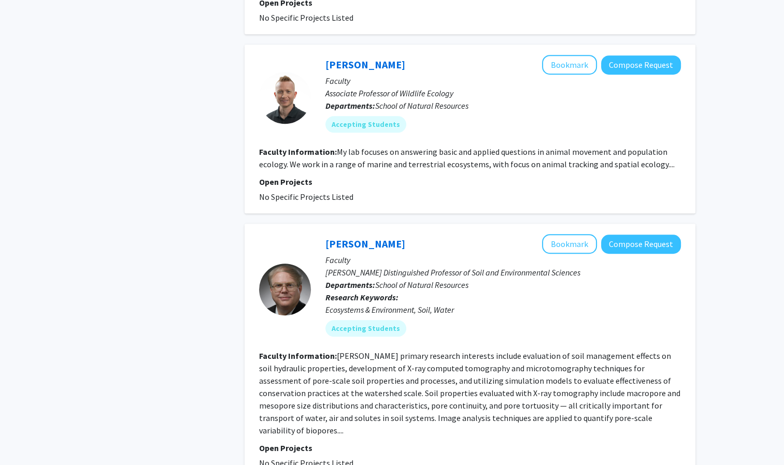
click at [328, 163] on fg-read-more "My lab focuses on answering basic and applied questions in animal movement and …" at bounding box center [466, 158] width 415 height 23
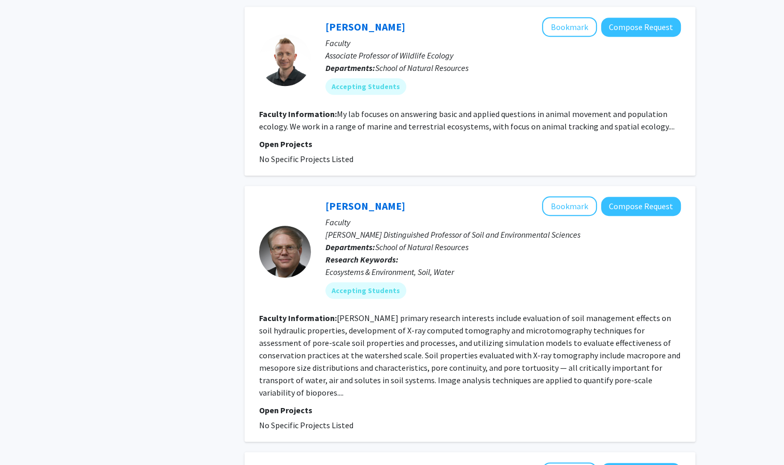
scroll to position [810, 0]
click at [658, 125] on fg-read-more "My lab focuses on answering basic and applied questions in animal movement and …" at bounding box center [466, 119] width 415 height 23
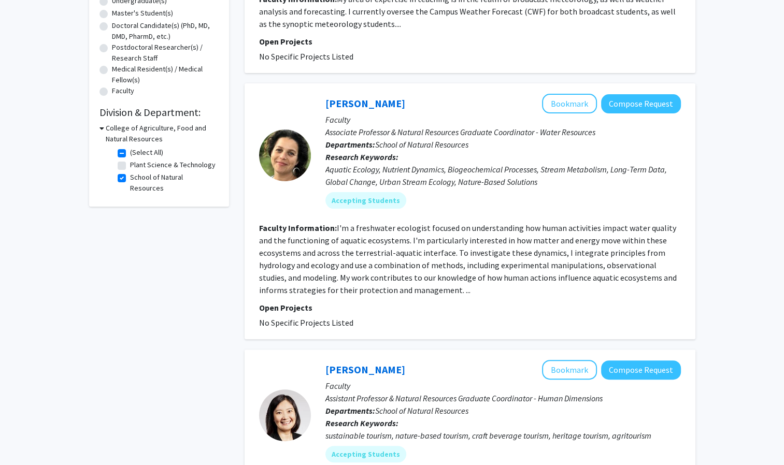
scroll to position [0, 0]
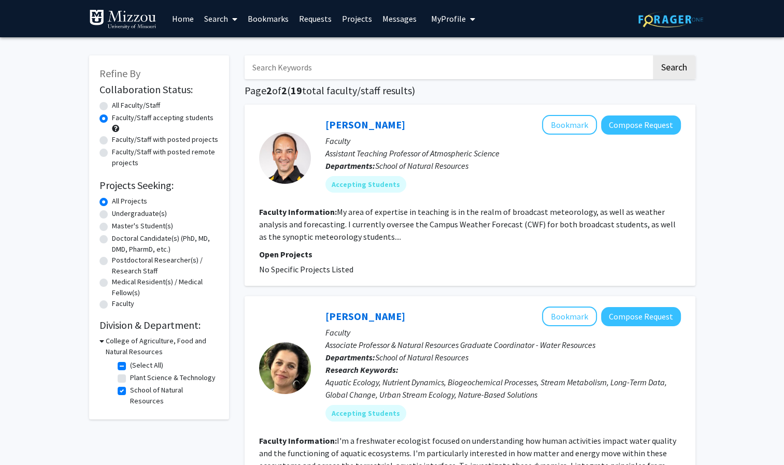
click at [137, 216] on label "Undergraduate(s)" at bounding box center [139, 213] width 55 height 11
click at [119, 215] on input "Undergraduate(s)" at bounding box center [115, 211] width 7 height 7
radio input "true"
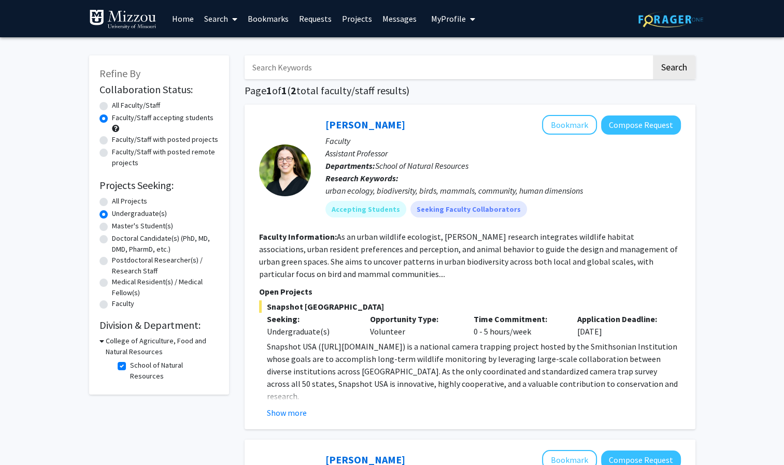
click at [217, 19] on link "Search" at bounding box center [221, 19] width 44 height 36
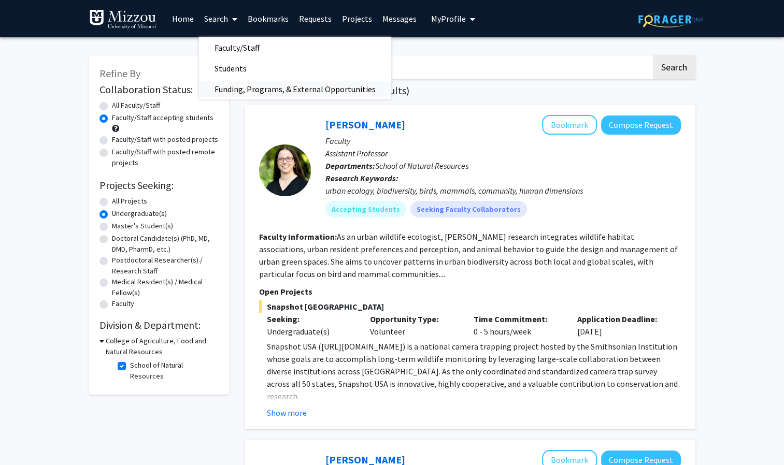
click at [286, 82] on span "Funding, Programs, & External Opportunities" at bounding box center [295, 89] width 192 height 21
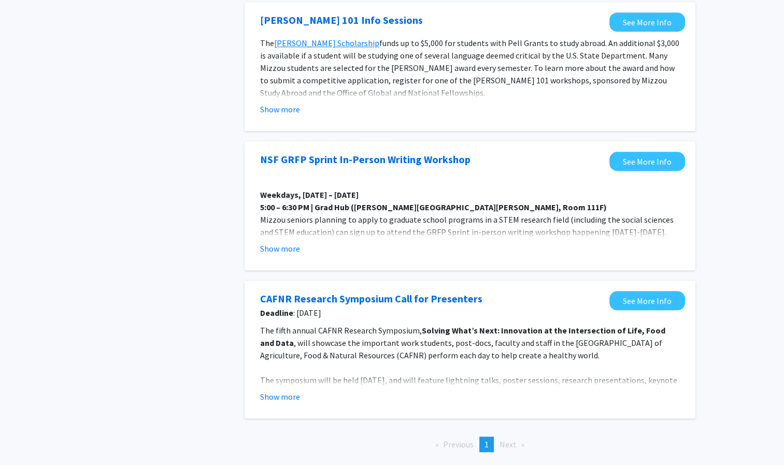
scroll to position [893, 0]
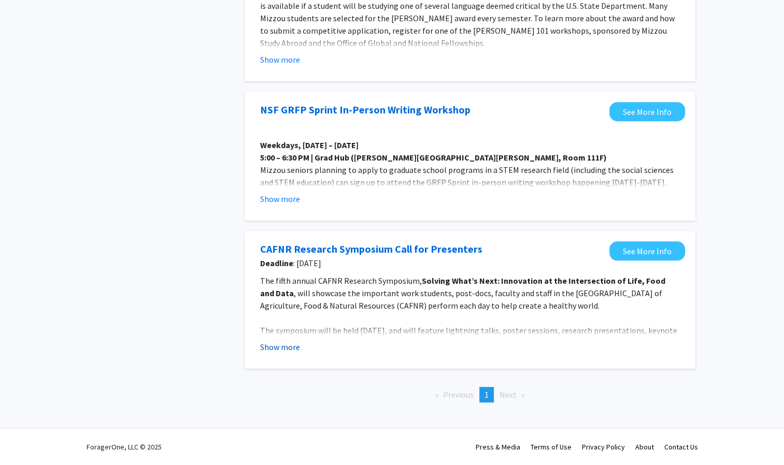
click at [288, 350] on button "Show more" at bounding box center [280, 347] width 40 height 12
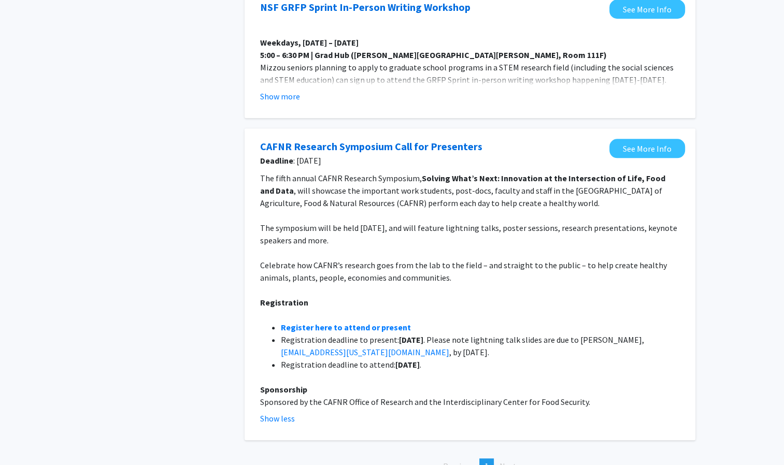
scroll to position [994, 0]
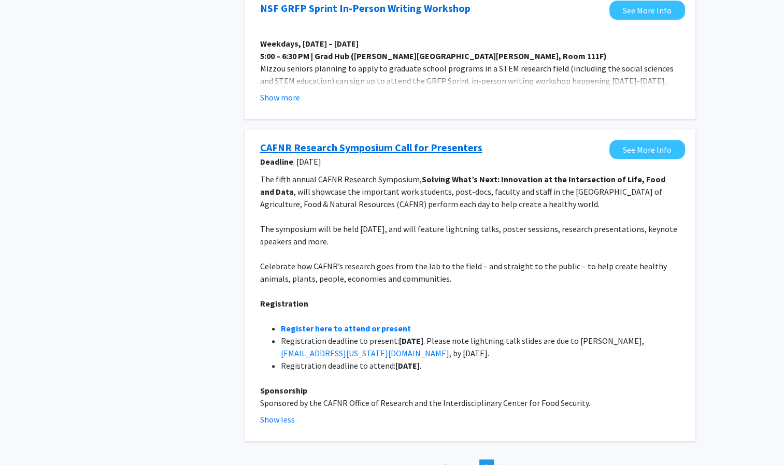
click at [443, 148] on link "CAFNR Research Symposium Call for Presenters" at bounding box center [371, 148] width 222 height 16
